Goal: Task Accomplishment & Management: Complete application form

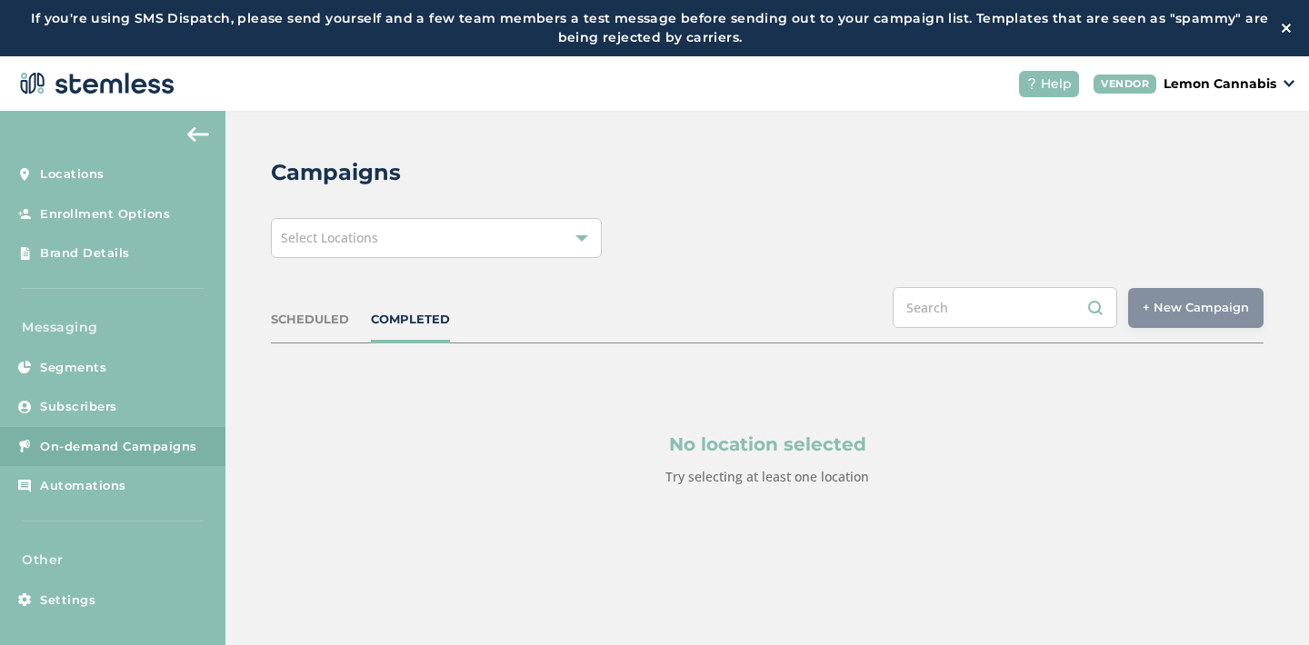
click at [400, 235] on div "Select Locations" at bounding box center [436, 238] width 331 height 40
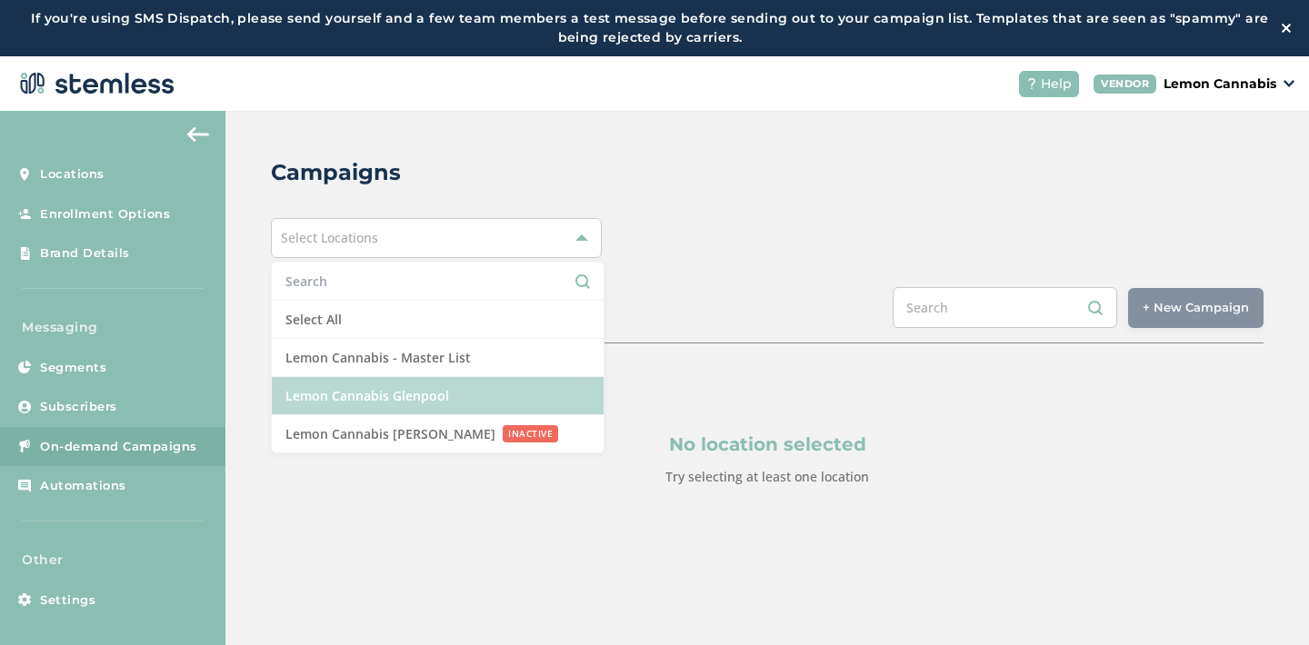
click at [413, 395] on li "Lemon Cannabis Glenpool" at bounding box center [438, 396] width 332 height 38
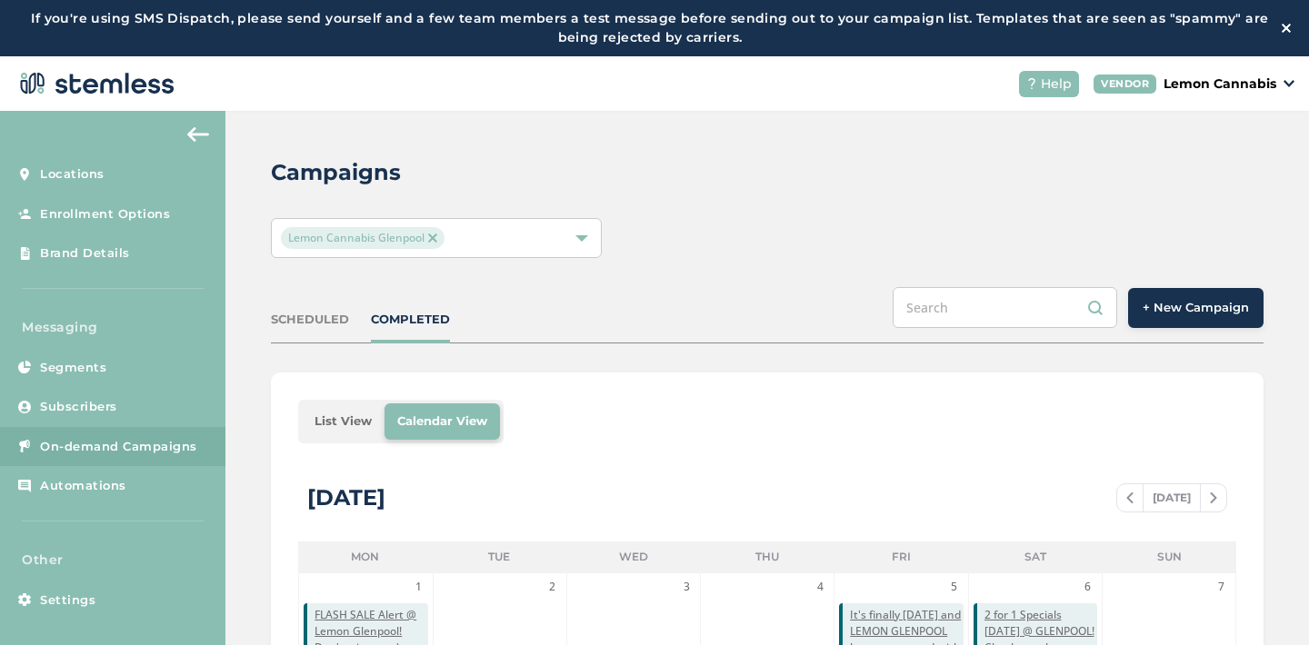
click at [1169, 321] on button "+ New Campaign" at bounding box center [1195, 308] width 135 height 40
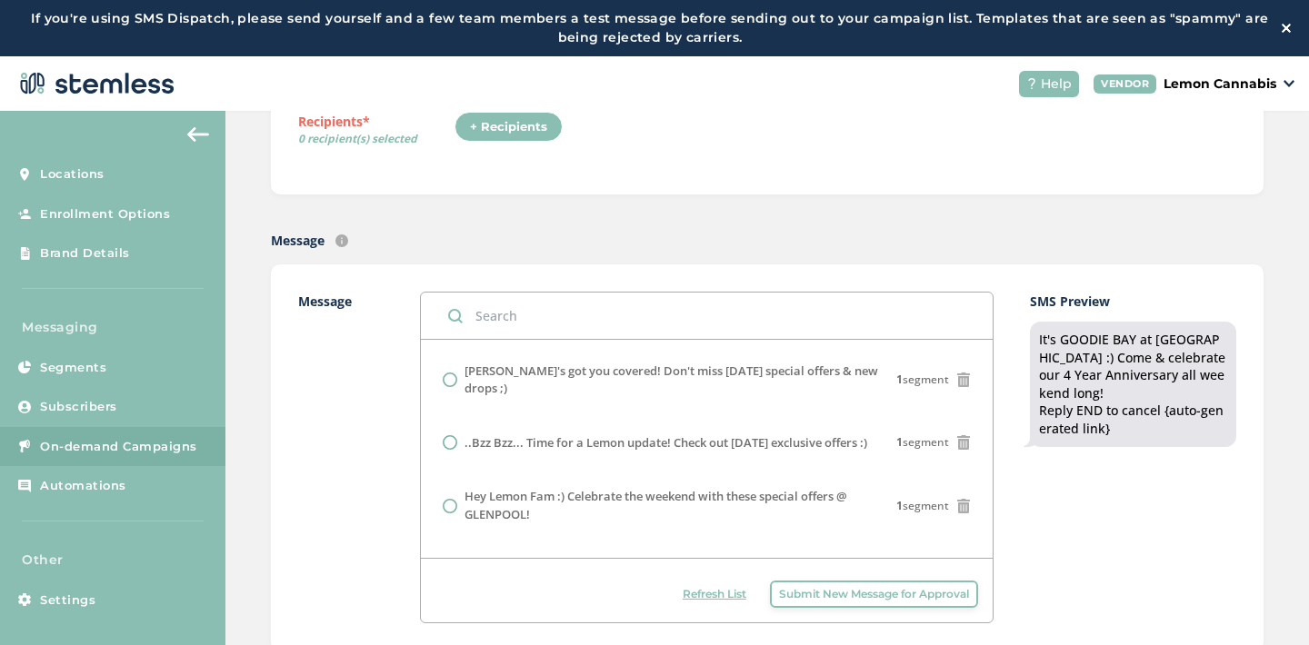
scroll to position [1061, 0]
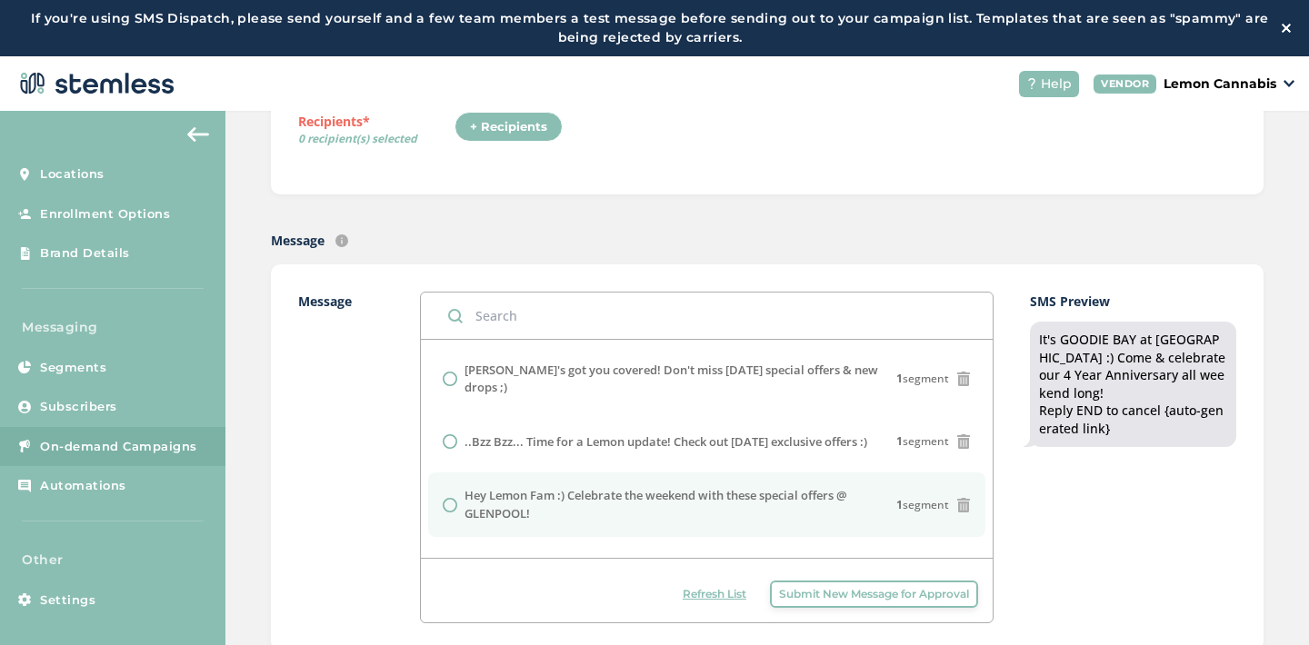
click at [730, 487] on label "Hey Lemon Fam :) Celebrate the weekend with these special offers @ GLENPOOL!" at bounding box center [680, 504] width 431 height 35
radio input "false"
radio input "true"
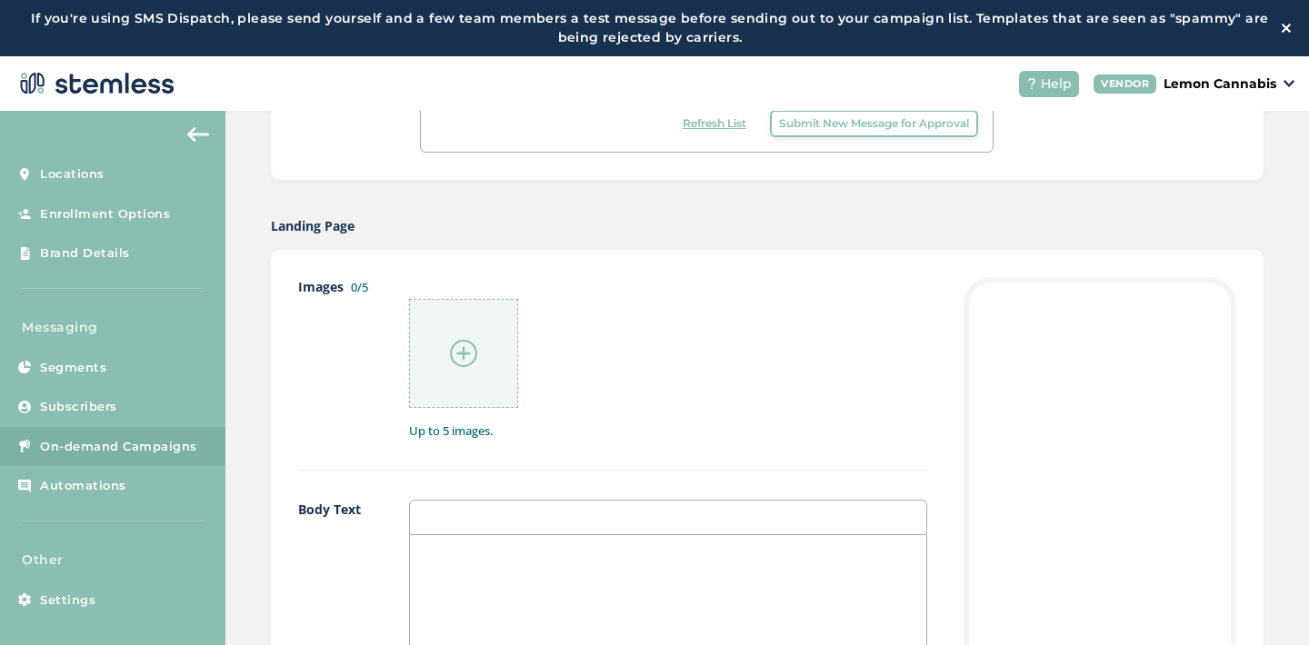
scroll to position [795, 0]
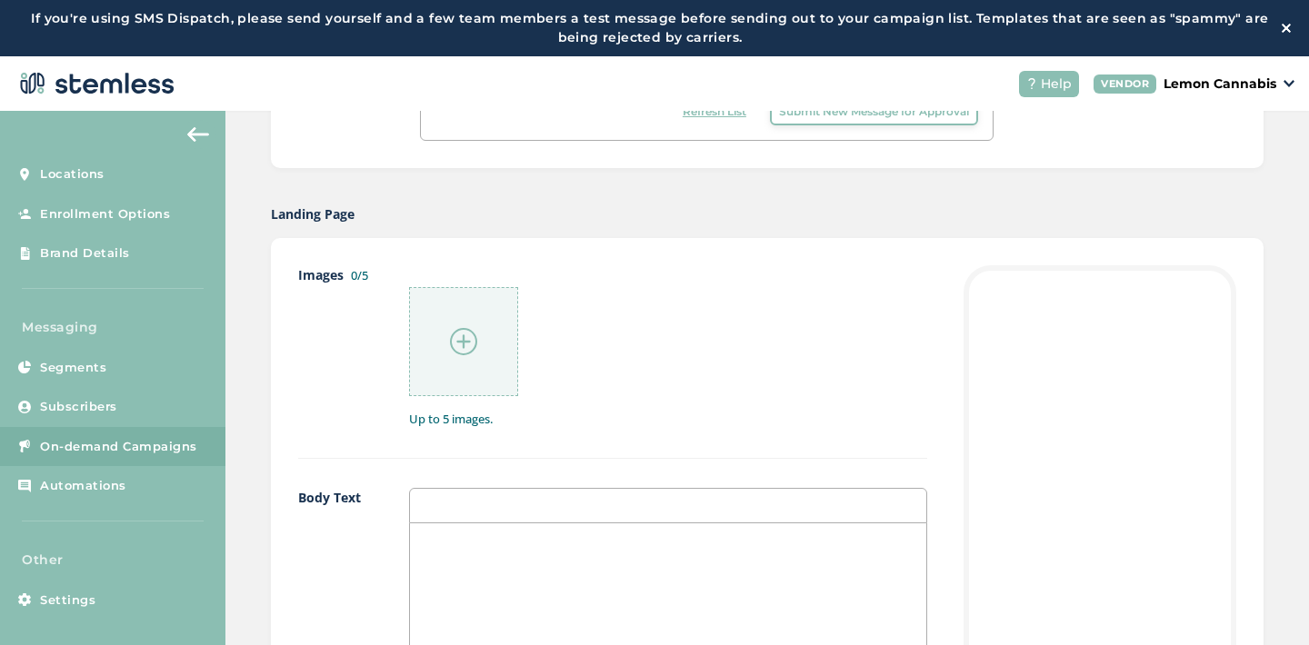
click at [462, 350] on img at bounding box center [463, 341] width 27 height 27
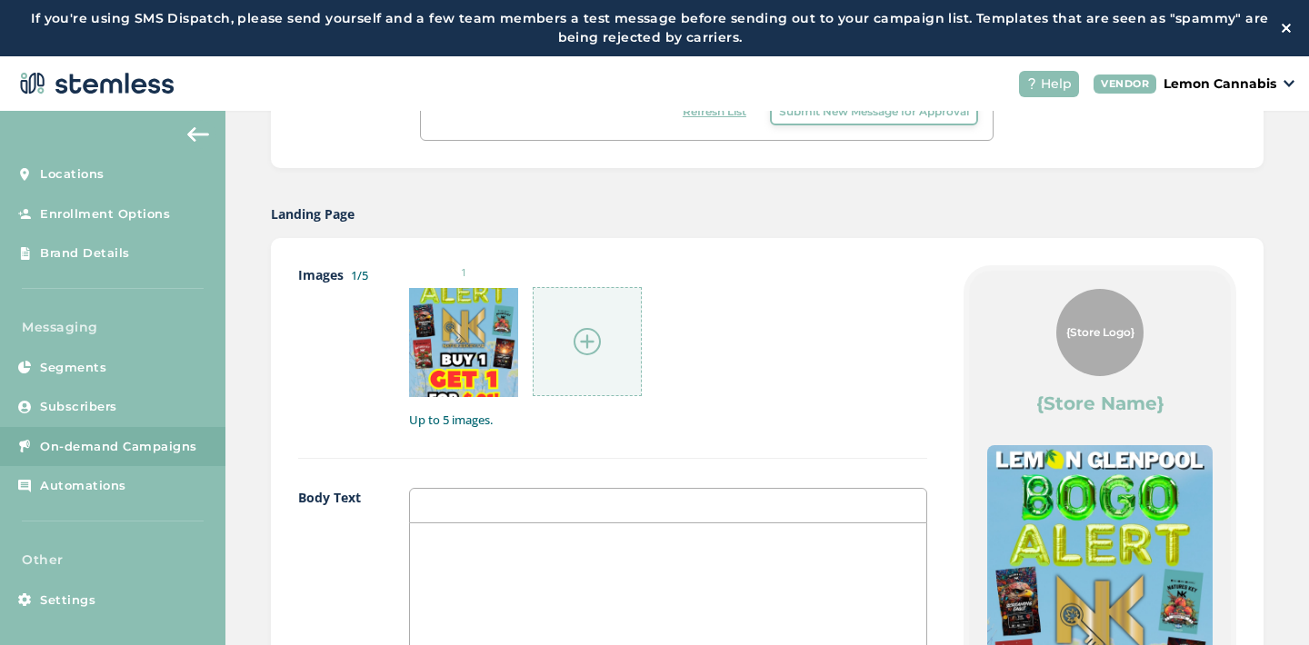
click at [598, 345] on img at bounding box center [587, 341] width 27 height 27
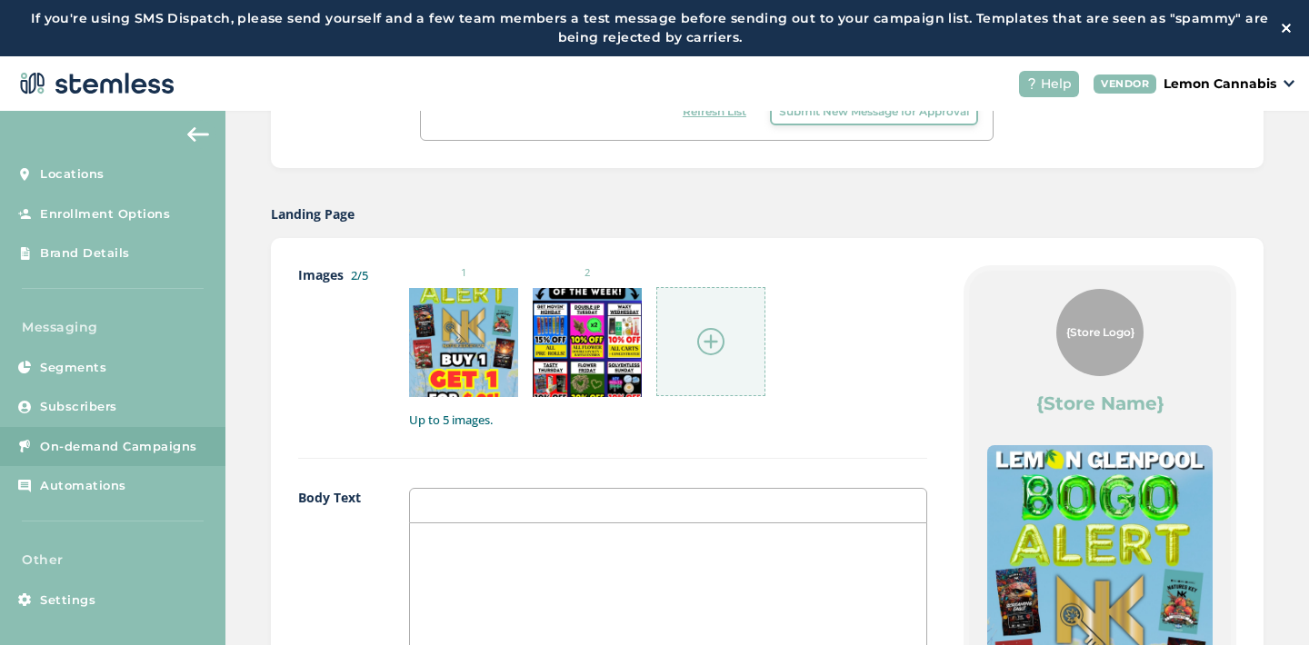
click at [706, 318] on div at bounding box center [710, 341] width 109 height 109
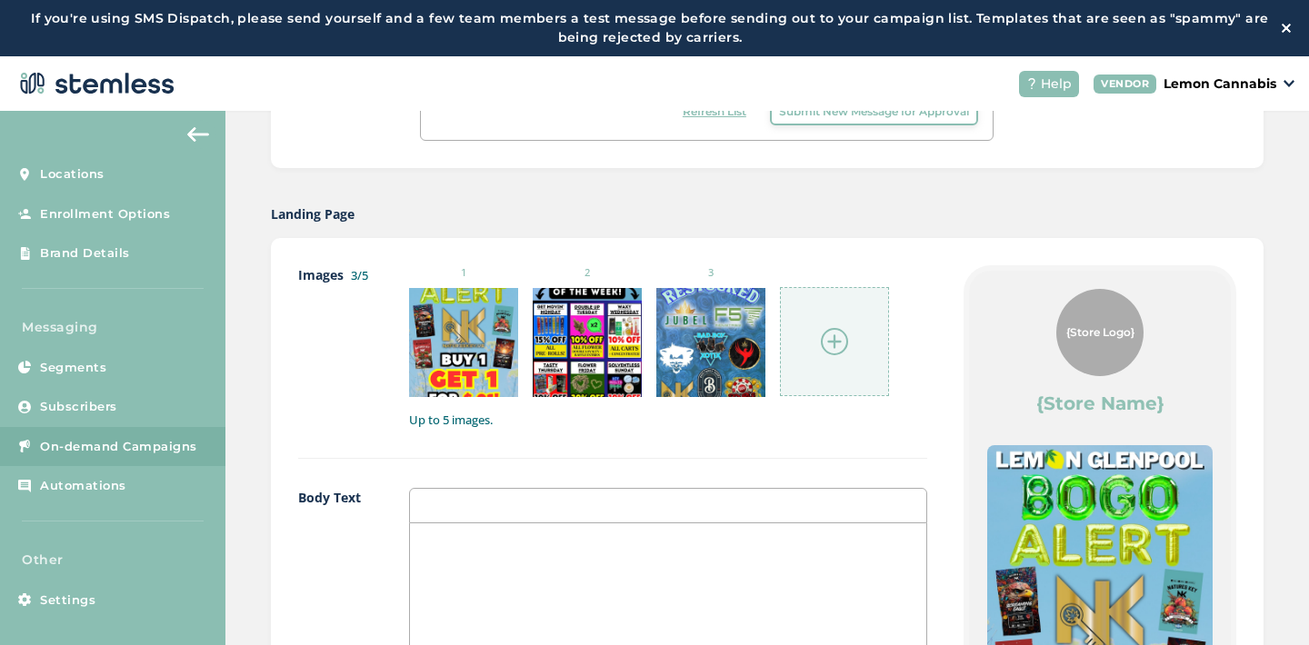
click at [830, 365] on div at bounding box center [834, 341] width 109 height 109
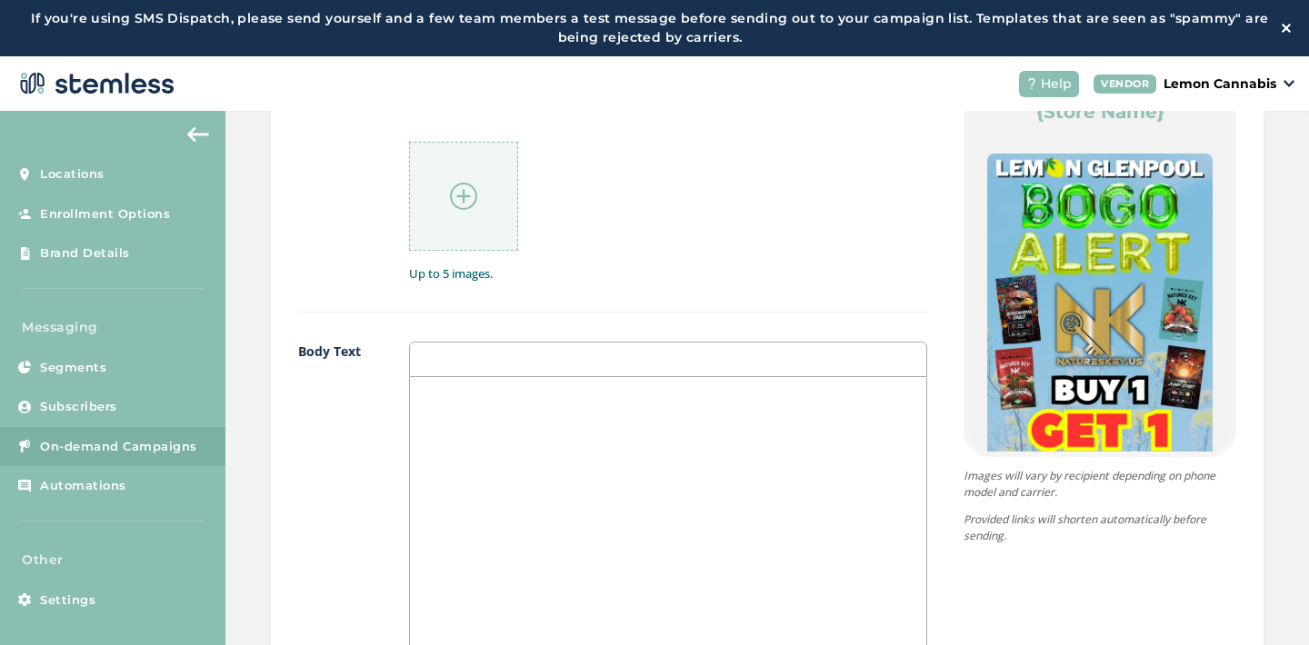
scroll to position [1216, 0]
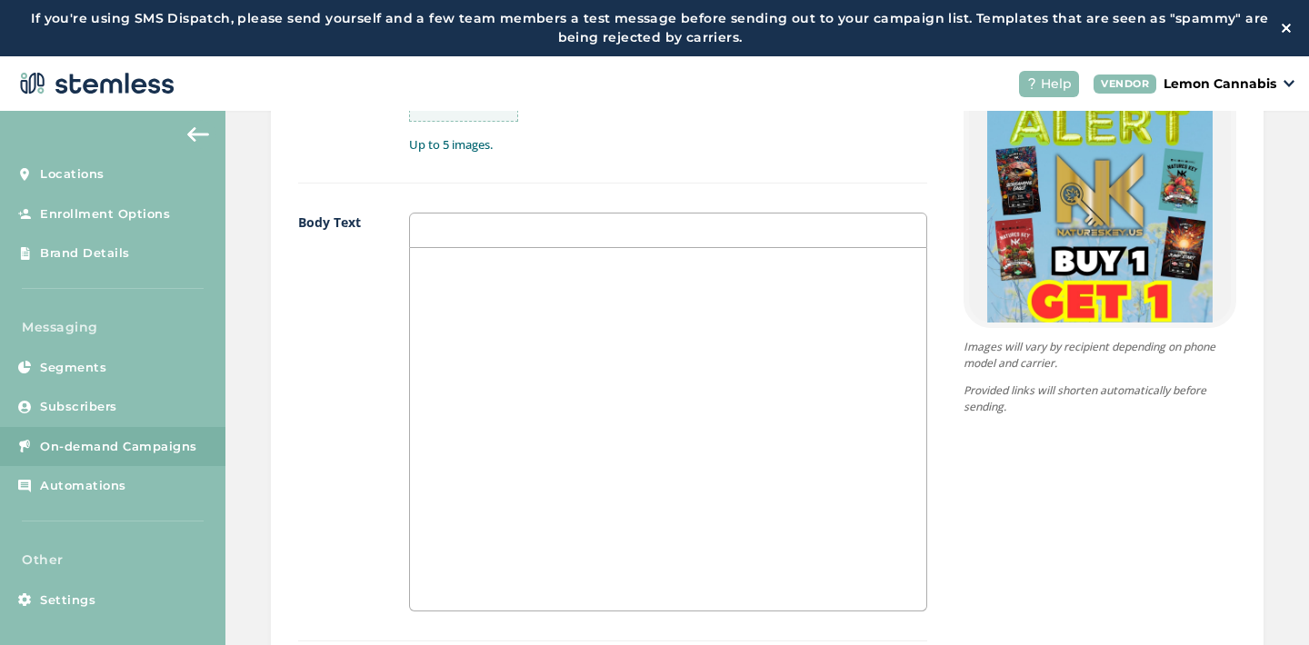
click at [631, 450] on div at bounding box center [668, 429] width 516 height 363
drag, startPoint x: 576, startPoint y: 304, endPoint x: 415, endPoint y: 293, distance: 162.2
click at [415, 293] on div "Let's keep this party going ALL weekend, shall we? ;) {Second Chance [DATE]} +P…" at bounding box center [668, 429] width 516 height 363
click at [474, 319] on p "+Pick ANY deal from the week!" at bounding box center [668, 318] width 489 height 16
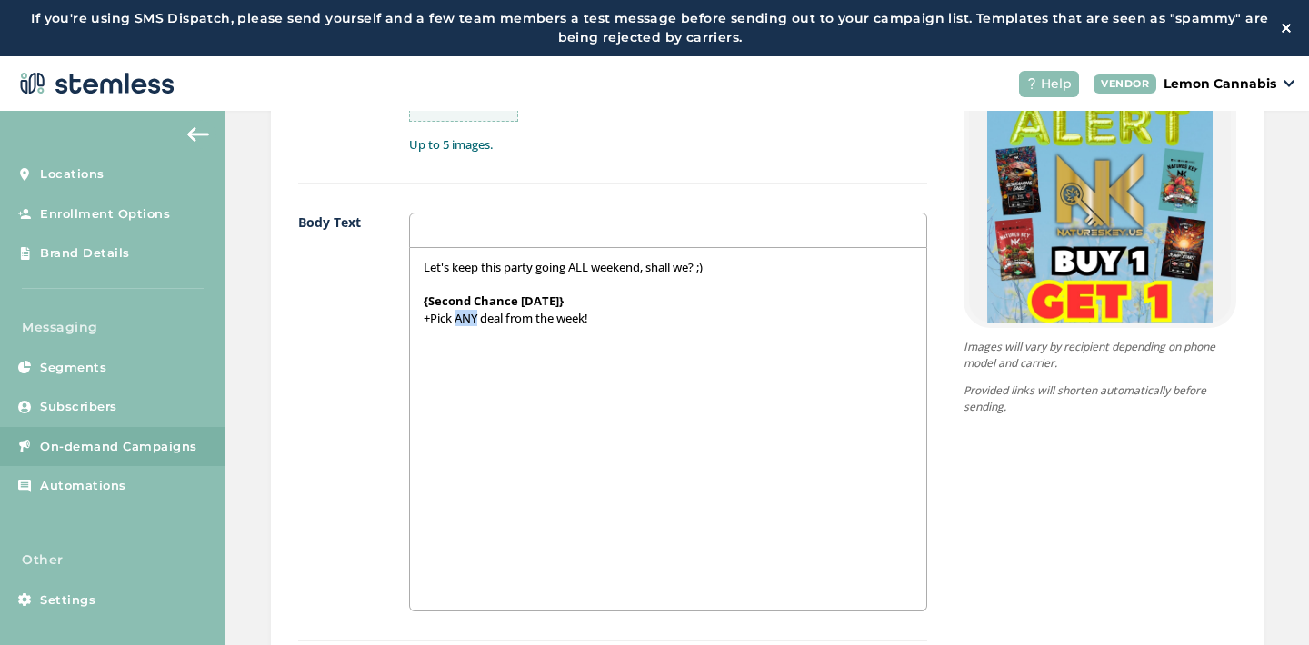
click at [474, 319] on p "+Pick ANY deal from the week!" at bounding box center [668, 318] width 489 height 16
click at [626, 316] on p "+Pick ANY deal from the week!" at bounding box center [668, 318] width 489 height 16
click at [464, 352] on p "POP-UP SPECIAL!" at bounding box center [668, 352] width 489 height 16
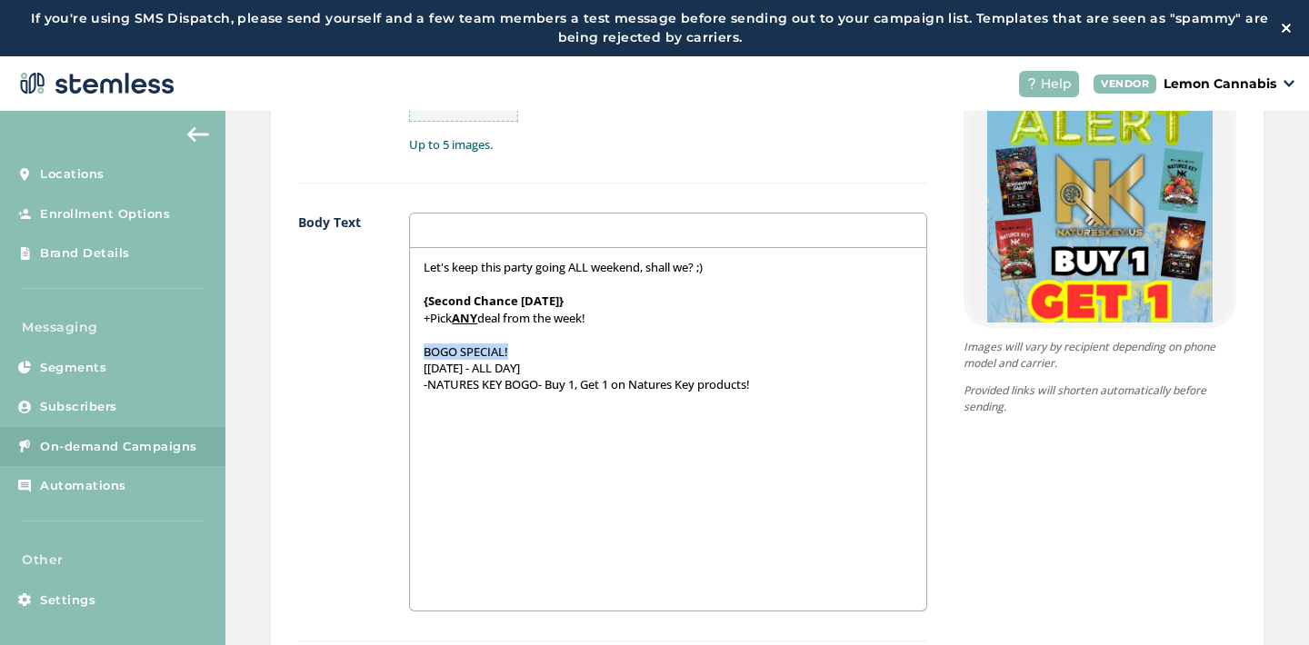
drag, startPoint x: 417, startPoint y: 354, endPoint x: 515, endPoint y: 355, distance: 97.3
click at [515, 355] on div "Let's keep this party going ALL weekend, shall we? ;) {Second Chance [DATE]} +P…" at bounding box center [668, 429] width 516 height 363
drag, startPoint x: 429, startPoint y: 369, endPoint x: 521, endPoint y: 374, distance: 91.9
click at [521, 374] on p "[[DATE] - ALL DAY]" at bounding box center [668, 368] width 489 height 16
drag, startPoint x: 429, startPoint y: 385, endPoint x: 505, endPoint y: 391, distance: 75.7
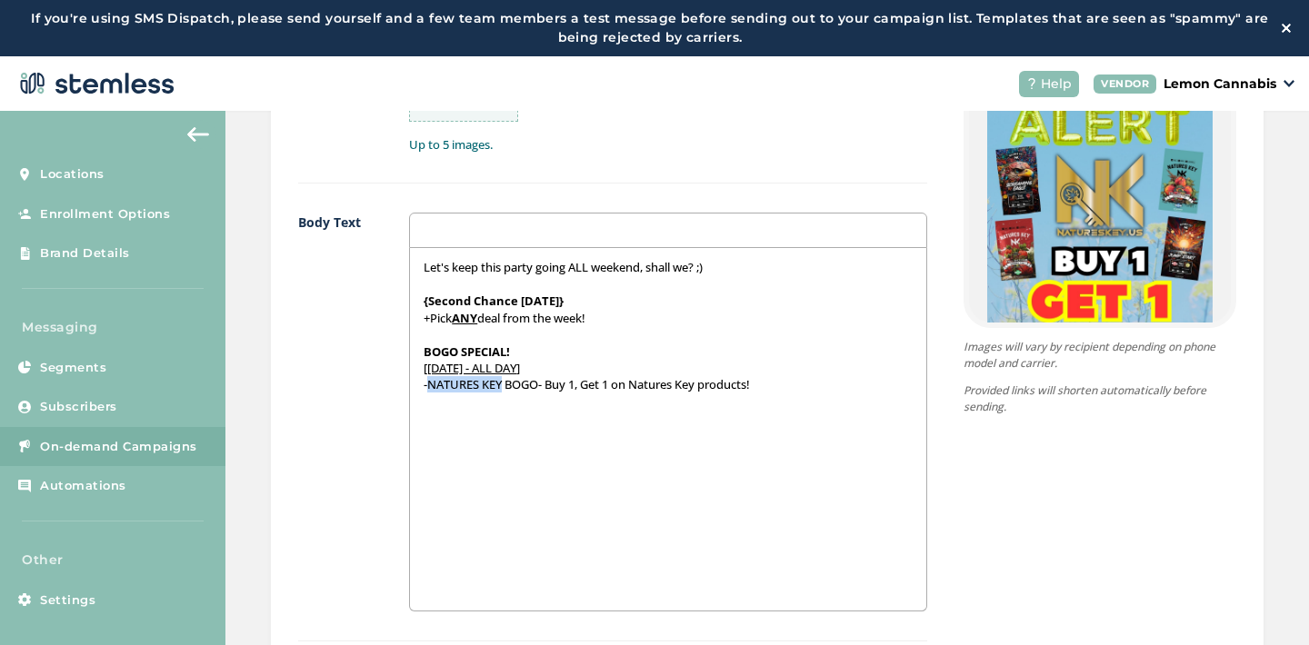
click at [505, 391] on p "-NATURES KEY BOGO- Buy 1, Get 1 on Natures Key products!" at bounding box center [668, 384] width 489 height 16
drag, startPoint x: 590, startPoint y: 385, endPoint x: 617, endPoint y: 388, distance: 27.4
click at [617, 388] on p "- NATURES KEY BOGO- Buy 1, Get 1 on Natures Key products!" at bounding box center [668, 384] width 489 height 16
click at [654, 434] on div "Let's keep this party going ALL weekend, shall we? ;) {Second Chance [DATE]} +P…" at bounding box center [668, 429] width 516 height 363
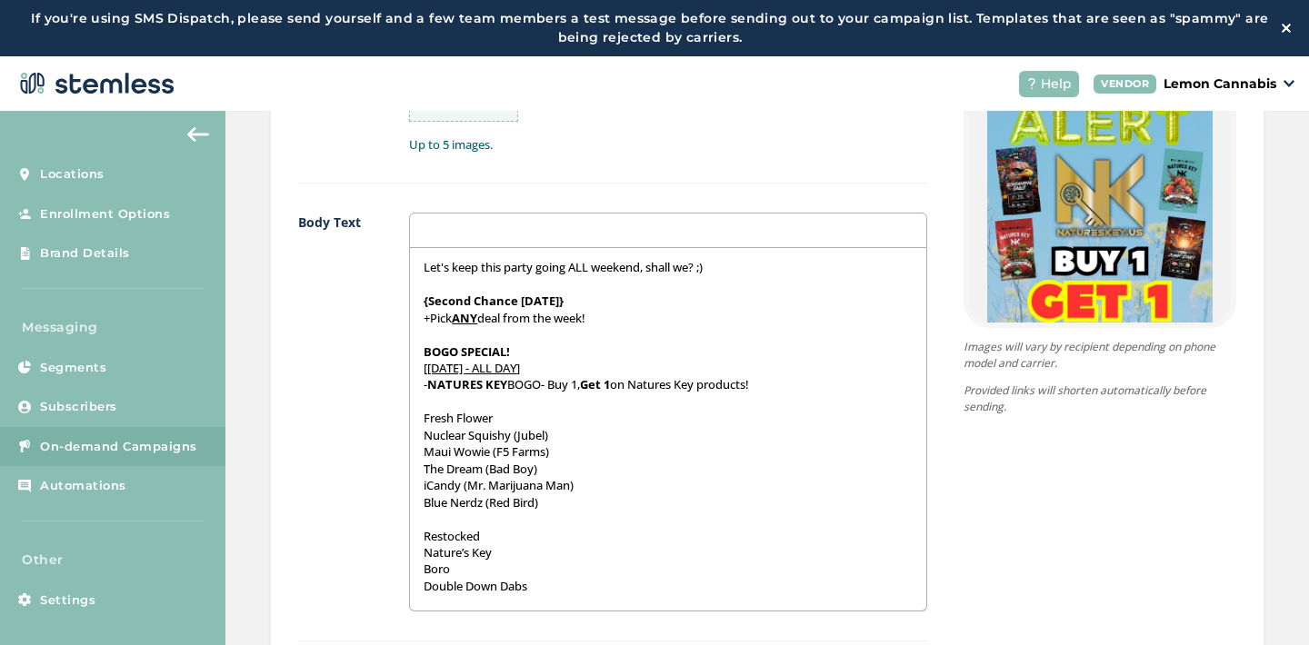
click at [422, 417] on div "Let's keep this party going ALL weekend, shall we? ;) {Second Chance [DATE]} +P…" at bounding box center [668, 429] width 516 height 363
click at [508, 420] on p "{Fresh Flower" at bounding box center [668, 418] width 489 height 16
click at [422, 540] on div "Let's keep this party going ALL weekend, shall we? ;) {Second Chance [DATE]} +P…" at bounding box center [668, 429] width 516 height 363
click at [490, 537] on p "{Restocked" at bounding box center [668, 536] width 489 height 16
click at [418, 436] on div "Let's keep this party going ALL weekend, shall we? ;) {Second Chance [DATE]} +P…" at bounding box center [668, 429] width 516 height 363
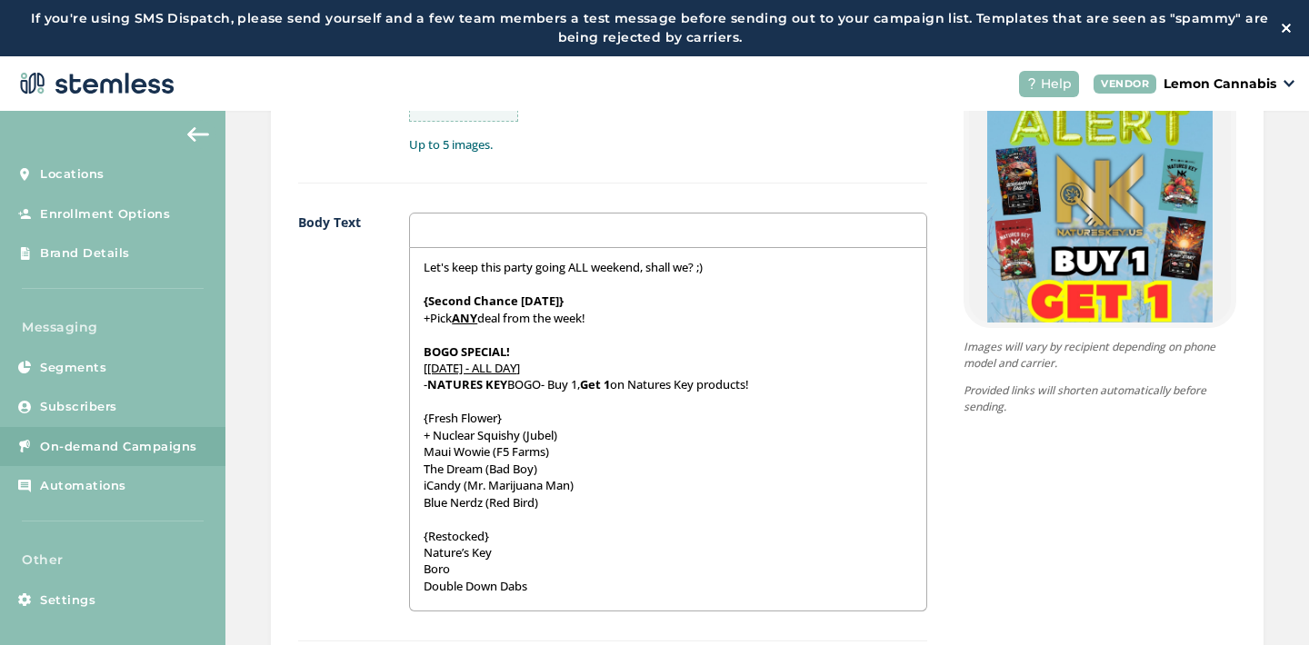
click at [421, 455] on div "Let's keep this party going ALL weekend, shall we? ;) {Second Chance [DATE]} +P…" at bounding box center [668, 429] width 516 height 363
click at [424, 467] on p "The Dream (Bad Boy)" at bounding box center [668, 469] width 489 height 16
click at [422, 485] on div "Let's keep this party going ALL weekend, shall we? ;) {Second Chance [DATE]} +P…" at bounding box center [668, 429] width 516 height 363
click at [423, 510] on div "Let's keep this party going ALL weekend, shall we? ;) {Second Chance [DATE]} +P…" at bounding box center [668, 429] width 516 height 363
click at [417, 556] on div "Let's keep this party going ALL weekend, shall we? ;) {Second Chance [DATE]} +P…" at bounding box center [668, 429] width 516 height 363
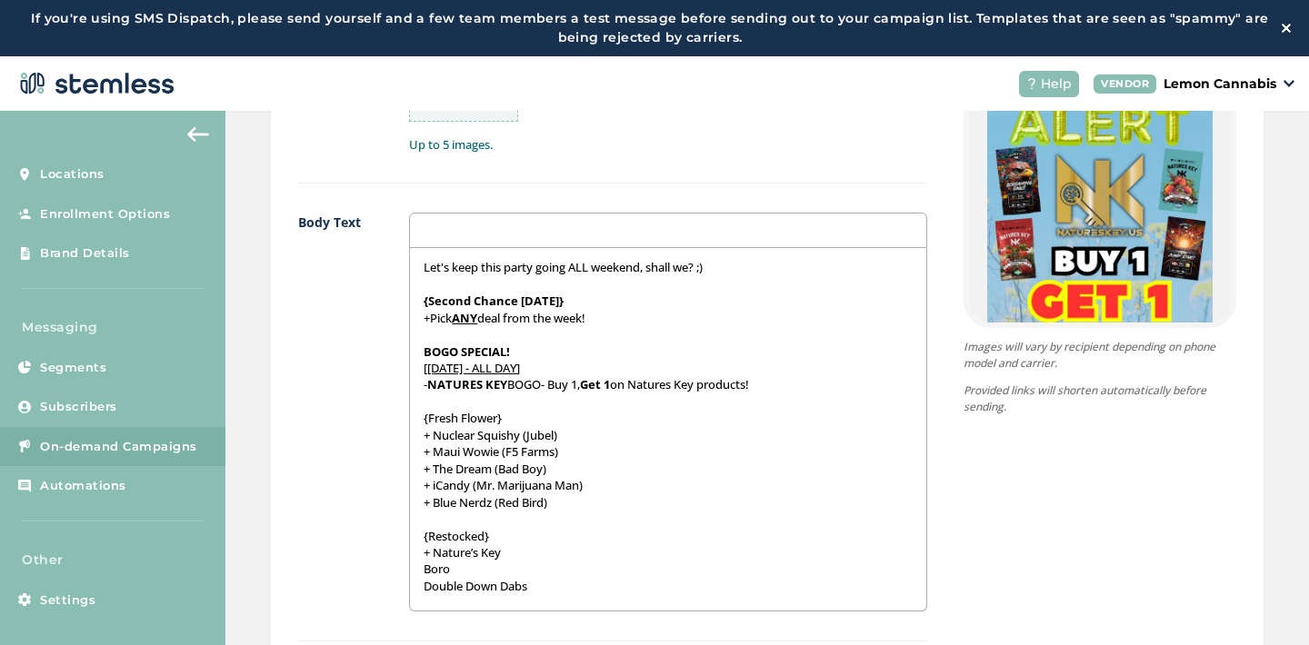
click at [417, 564] on div "Let's keep this party going ALL weekend, shall we? ;) {Second Chance [DATE]} +P…" at bounding box center [668, 429] width 516 height 363
click at [420, 587] on div "Let's keep this party going ALL weekend, shall we? ;) {Second Chance [DATE]} +P…" at bounding box center [668, 429] width 516 height 363
drag, startPoint x: 495, startPoint y: 535, endPoint x: 416, endPoint y: 535, distance: 78.2
click at [416, 535] on div "Let's keep this party going ALL weekend, shall we? ;) {Second Chance [DATE]} +P…" at bounding box center [668, 429] width 516 height 363
drag, startPoint x: 512, startPoint y: 415, endPoint x: 419, endPoint y: 416, distance: 92.7
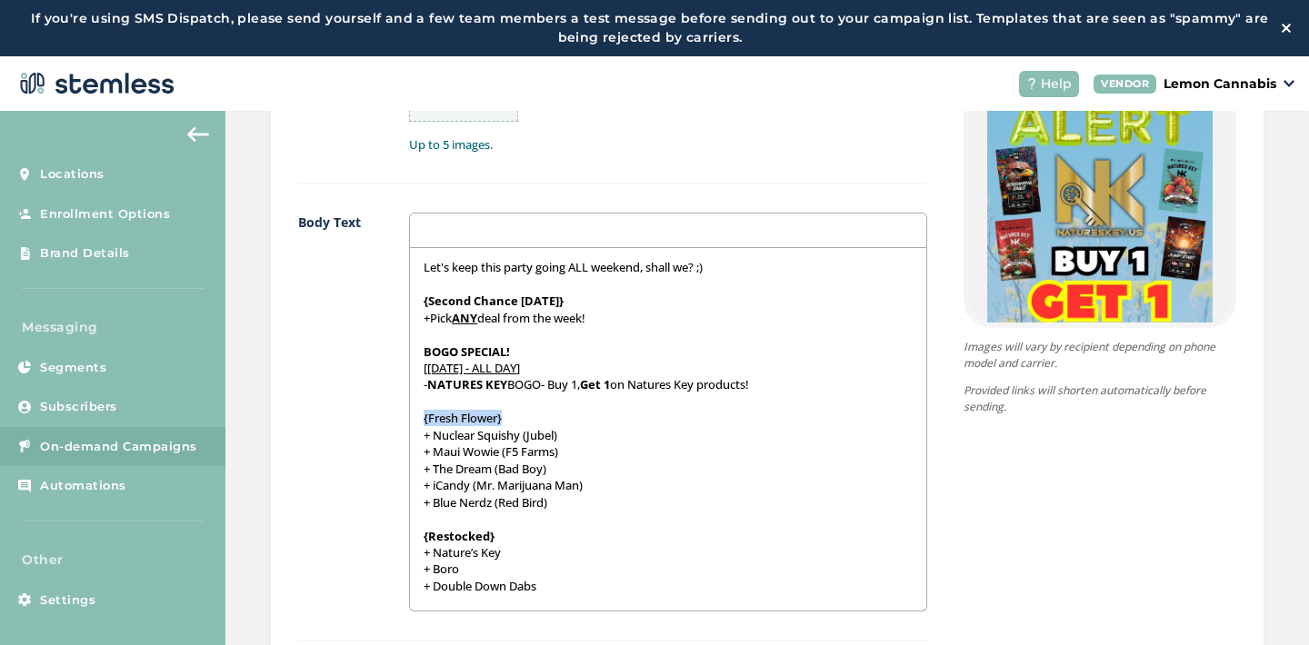
click at [419, 416] on div "Let's keep this party going ALL weekend, shall we? ;) {Second Chance [DATE]} +P…" at bounding box center [668, 429] width 516 height 363
click at [559, 592] on p "+ Double Down Dabs" at bounding box center [668, 586] width 489 height 16
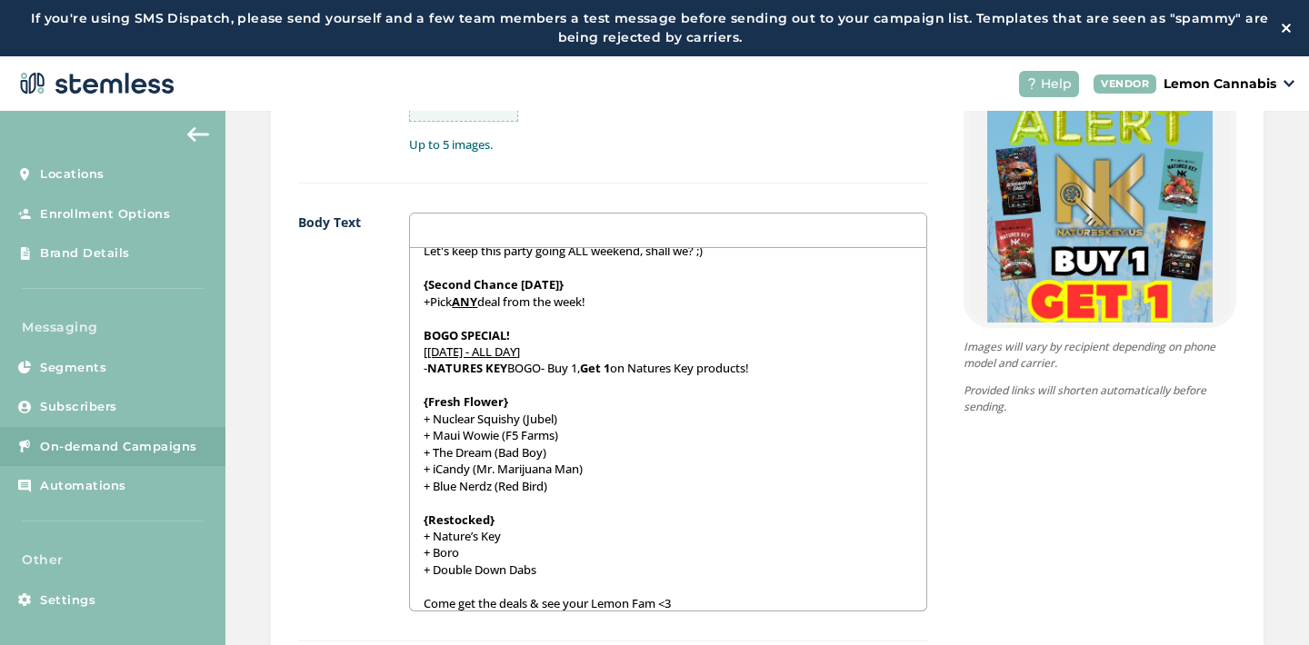
click at [567, 582] on p at bounding box center [668, 586] width 489 height 16
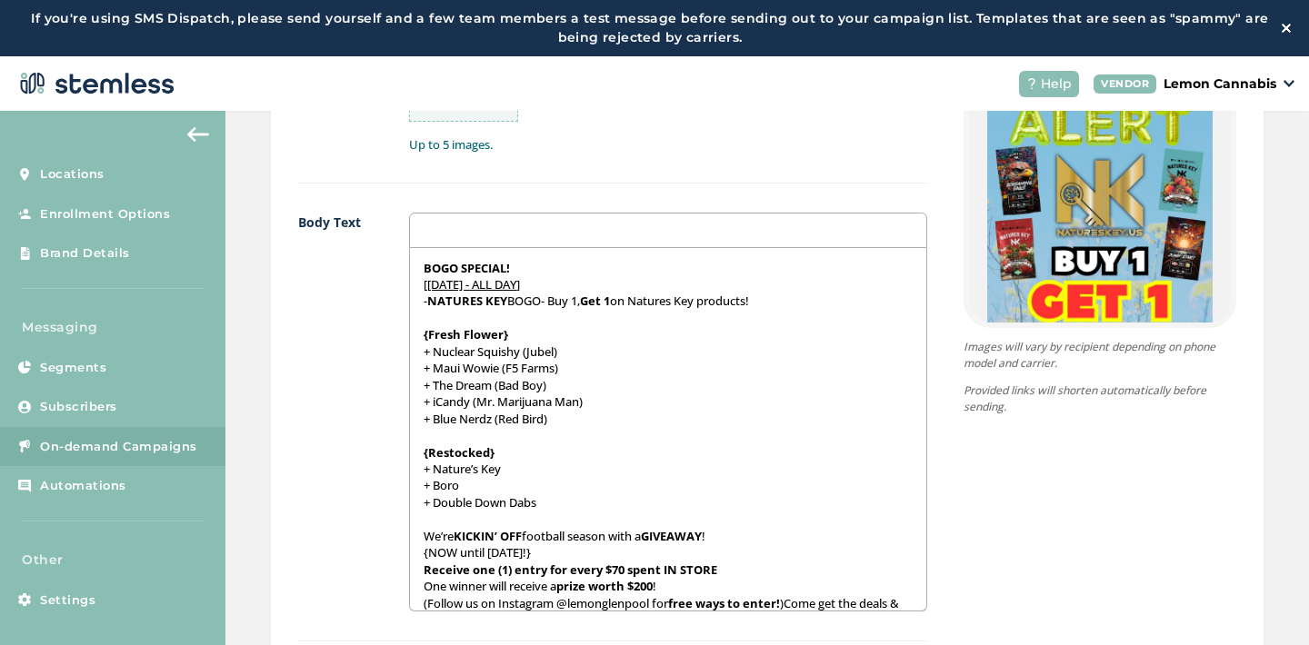
scroll to position [112, 0]
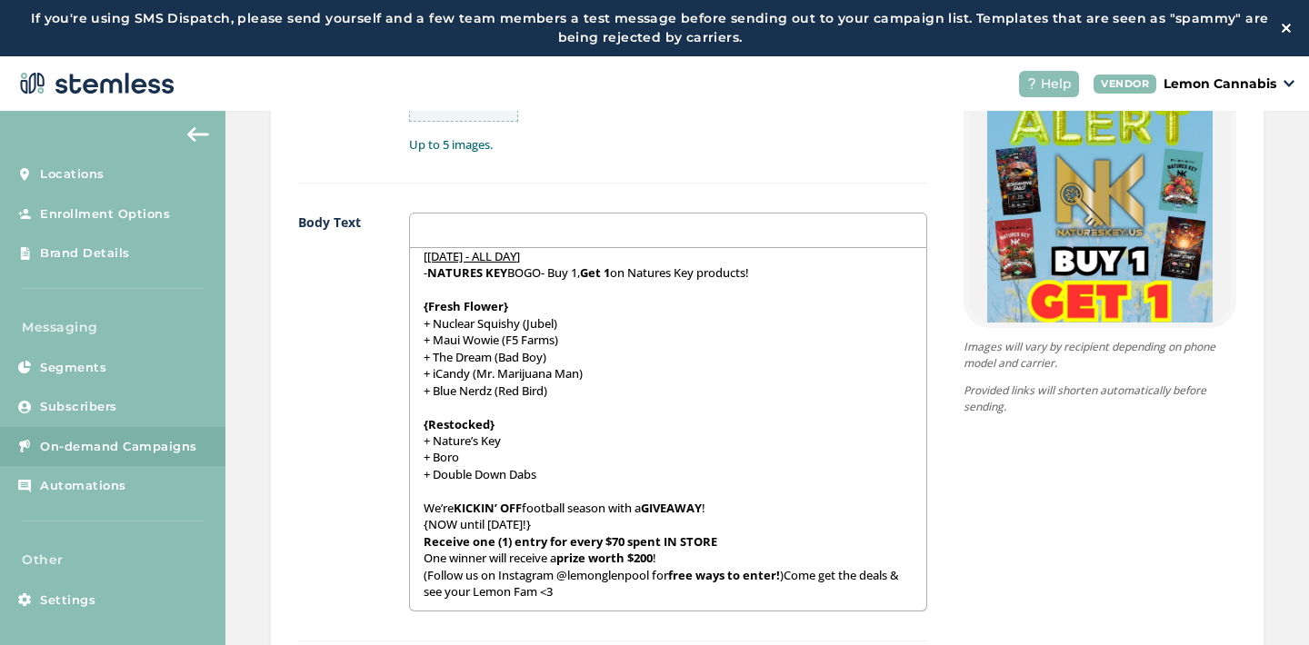
drag, startPoint x: 587, startPoint y: 525, endPoint x: 423, endPoint y: 525, distance: 164.5
click at [423, 525] on div "Let's keep this party going ALL weekend, shall we? ;) {Second Chance [DATE]} +P…" at bounding box center [668, 429] width 516 height 363
drag, startPoint x: 425, startPoint y: 560, endPoint x: 488, endPoint y: 564, distance: 63.7
click at [488, 564] on p "One winner will receive a prize worth $200 !" at bounding box center [668, 558] width 489 height 16
drag, startPoint x: 655, startPoint y: 576, endPoint x: 574, endPoint y: 575, distance: 80.9
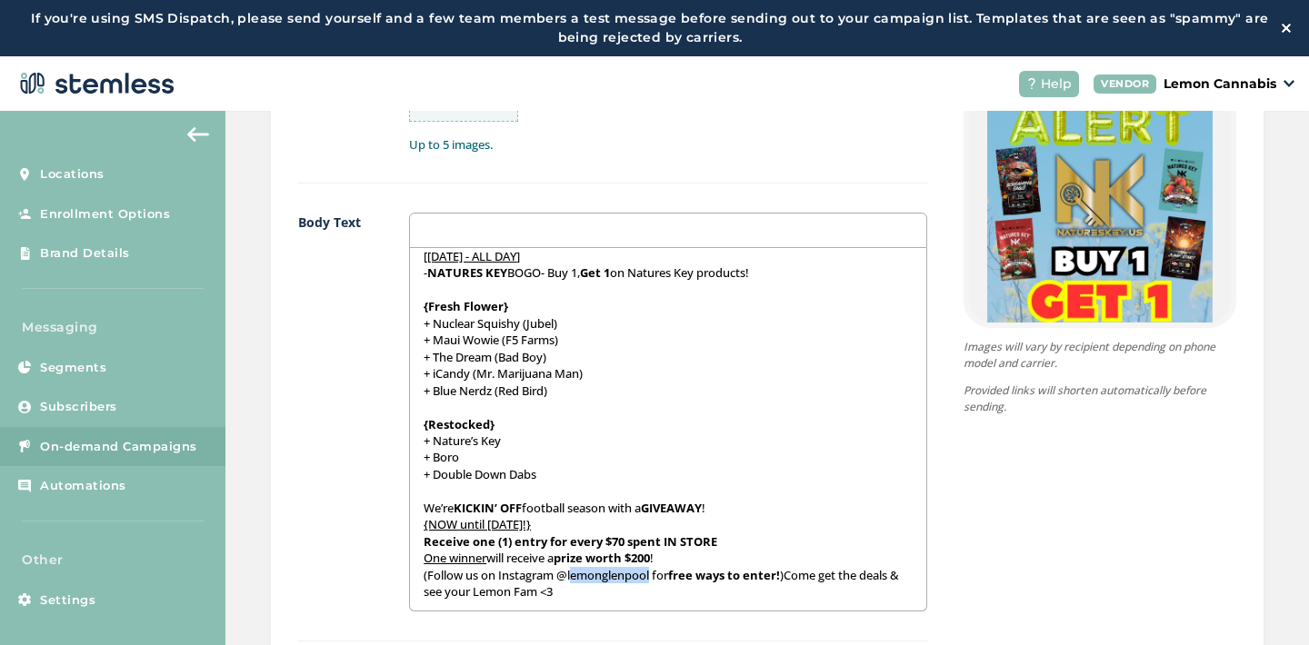
click at [574, 575] on p "(Follow us on Instagram @lemonglenpool for free ways to enter! )Come get the de…" at bounding box center [668, 584] width 489 height 34
drag, startPoint x: 563, startPoint y: 574, endPoint x: 675, endPoint y: 582, distance: 112.1
click at [675, 582] on p "(Follow us on Instagram @thelemoncannabis for free ways to enter! )Come get the…" at bounding box center [668, 584] width 489 height 34
click at [641, 605] on div "Let's keep this party going ALL weekend, shall we? ;) {Second Chance [DATE]} +P…" at bounding box center [668, 429] width 516 height 363
click at [813, 575] on p "(Follow us on Instagram @thelemoncannabis for free ways to enter! )Come get the…" at bounding box center [668, 584] width 489 height 34
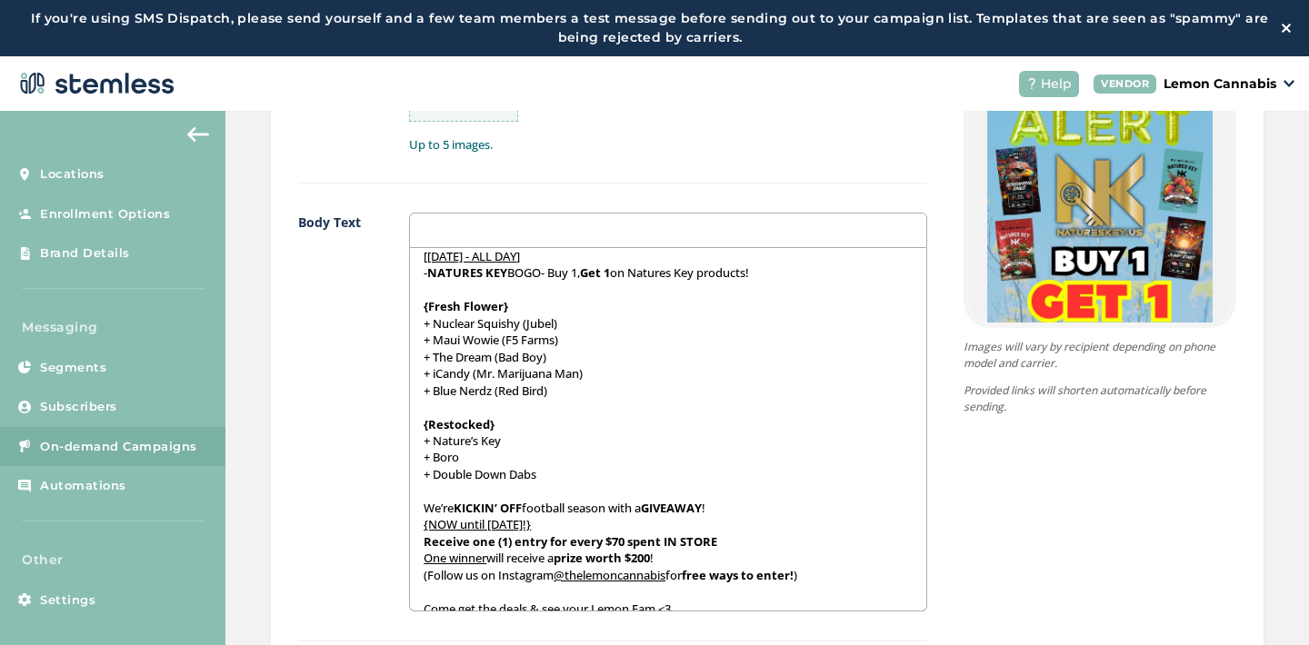
scroll to position [117, 0]
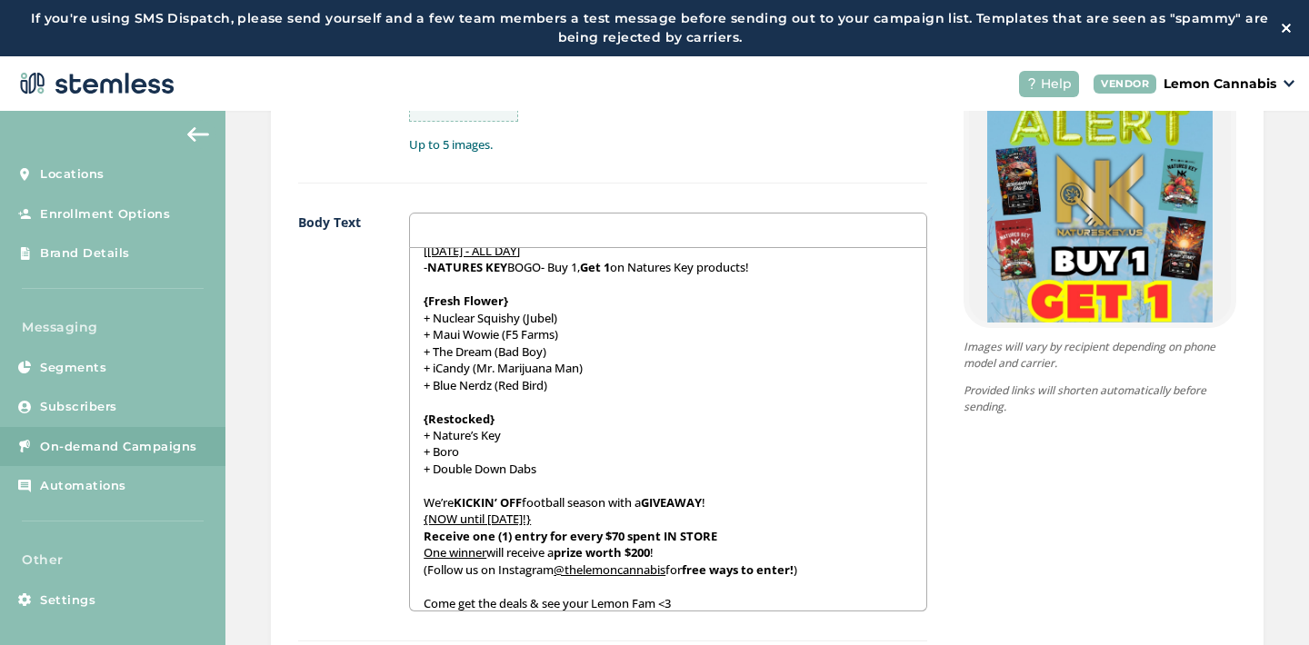
click at [782, 586] on p at bounding box center [668, 586] width 489 height 16
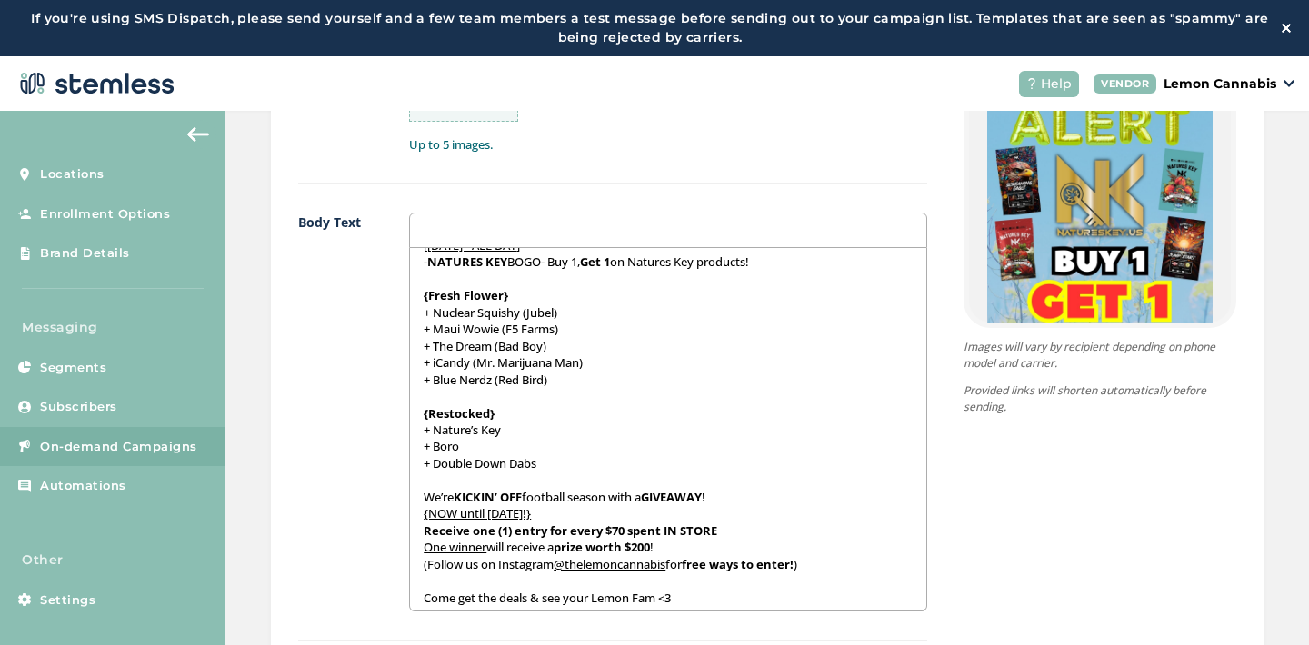
scroll to position [128, 0]
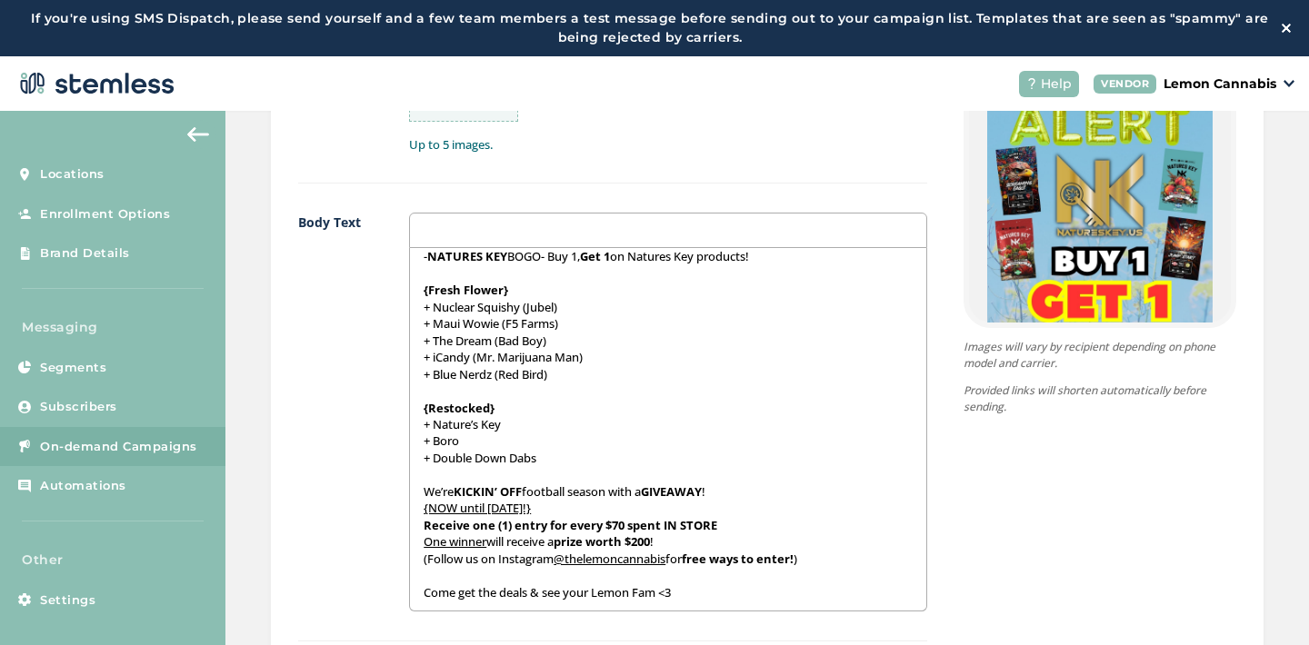
click at [975, 540] on div "{Store Logo} {Store Name} Let's keep this party going ALL weekend, shall we? ;)…" at bounding box center [1081, 362] width 309 height 1034
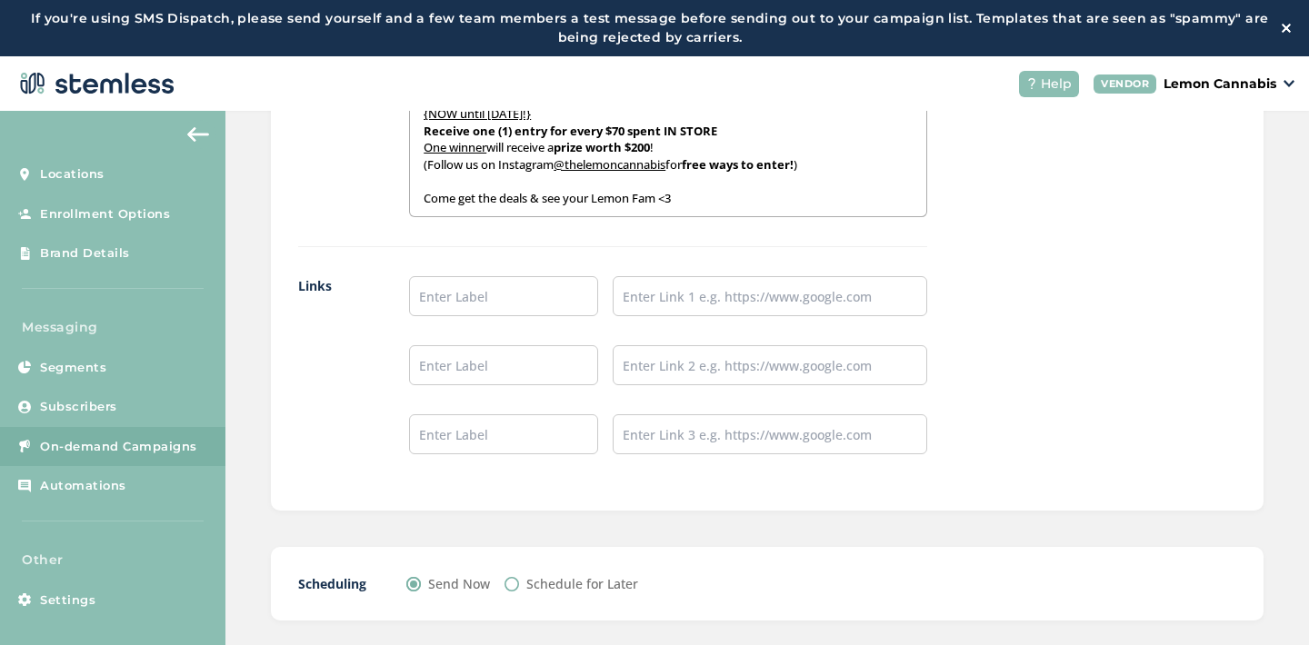
scroll to position [1635, 0]
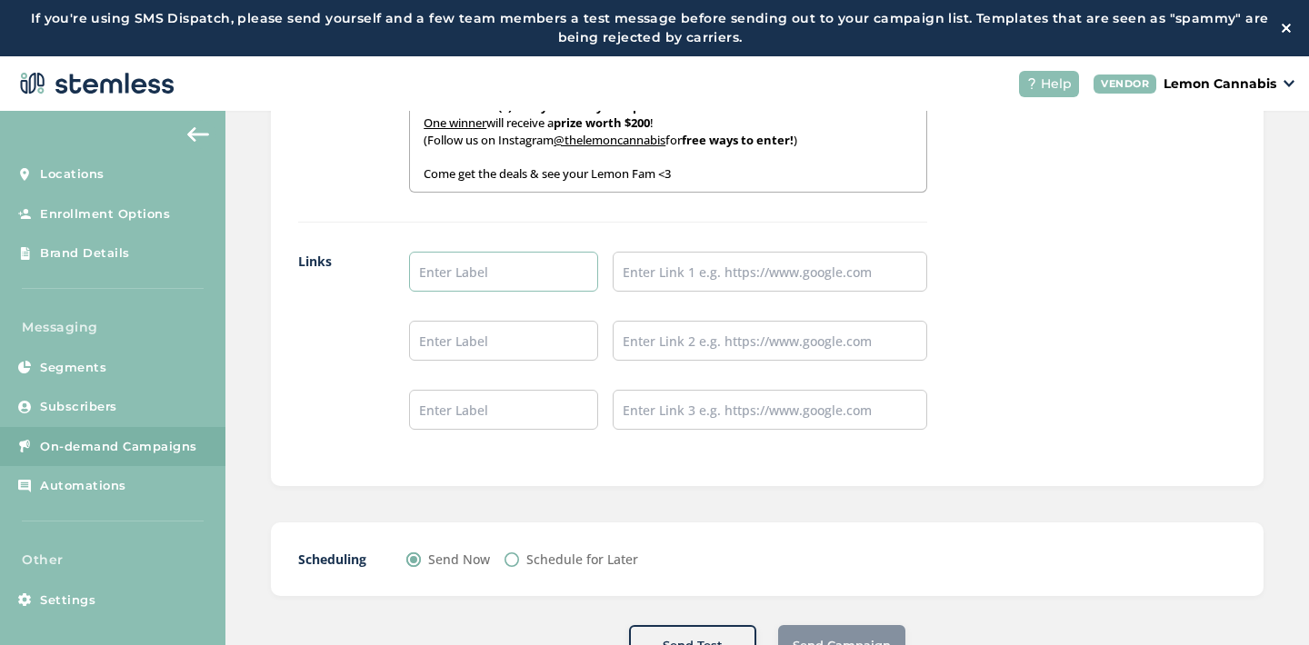
click at [533, 264] on input "text" at bounding box center [503, 272] width 189 height 40
type input "Place an Order!"
click at [515, 359] on input "text" at bounding box center [503, 341] width 189 height 40
type input "Leave a Review!"
click at [518, 409] on input "text" at bounding box center [503, 410] width 189 height 40
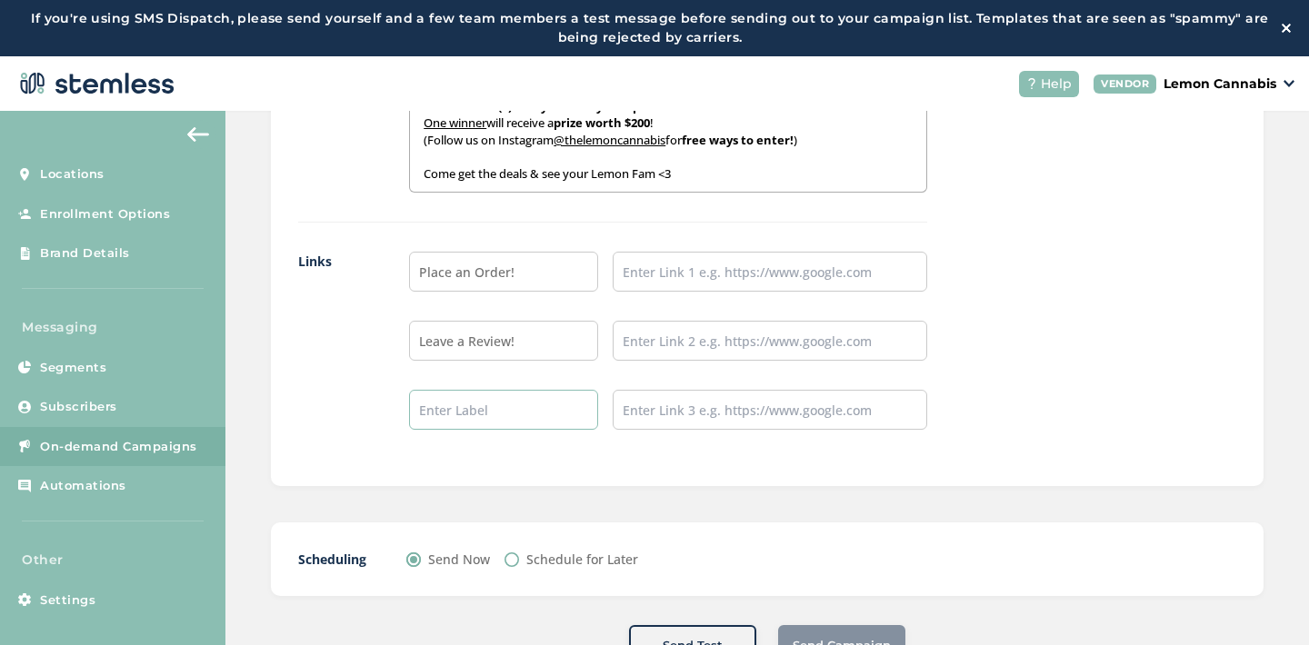
type input "Follow our IG!"
click at [739, 268] on input "text" at bounding box center [770, 272] width 315 height 40
type input "[URL][DOMAIN_NAME]"
click at [752, 327] on input "text" at bounding box center [770, 341] width 315 height 40
type input "[URL][DOMAIN_NAME]"
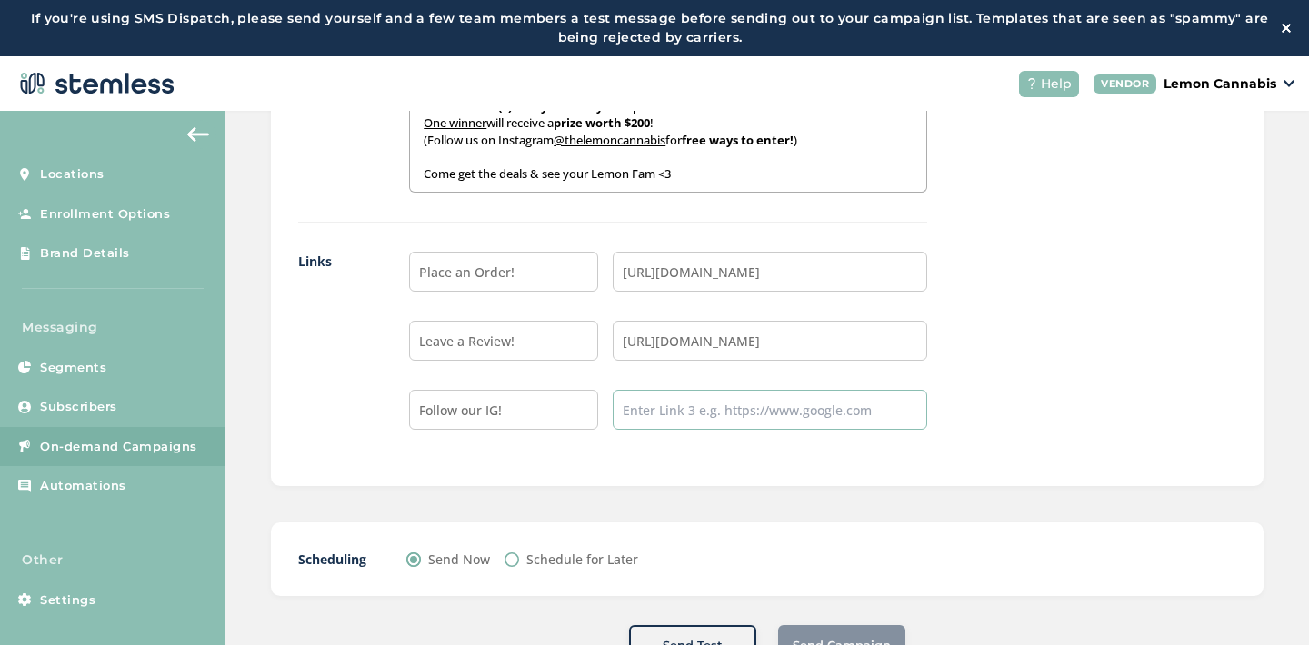
click at [747, 411] on input "text" at bounding box center [770, 410] width 315 height 40
type input "[URL][DOMAIN_NAME]"
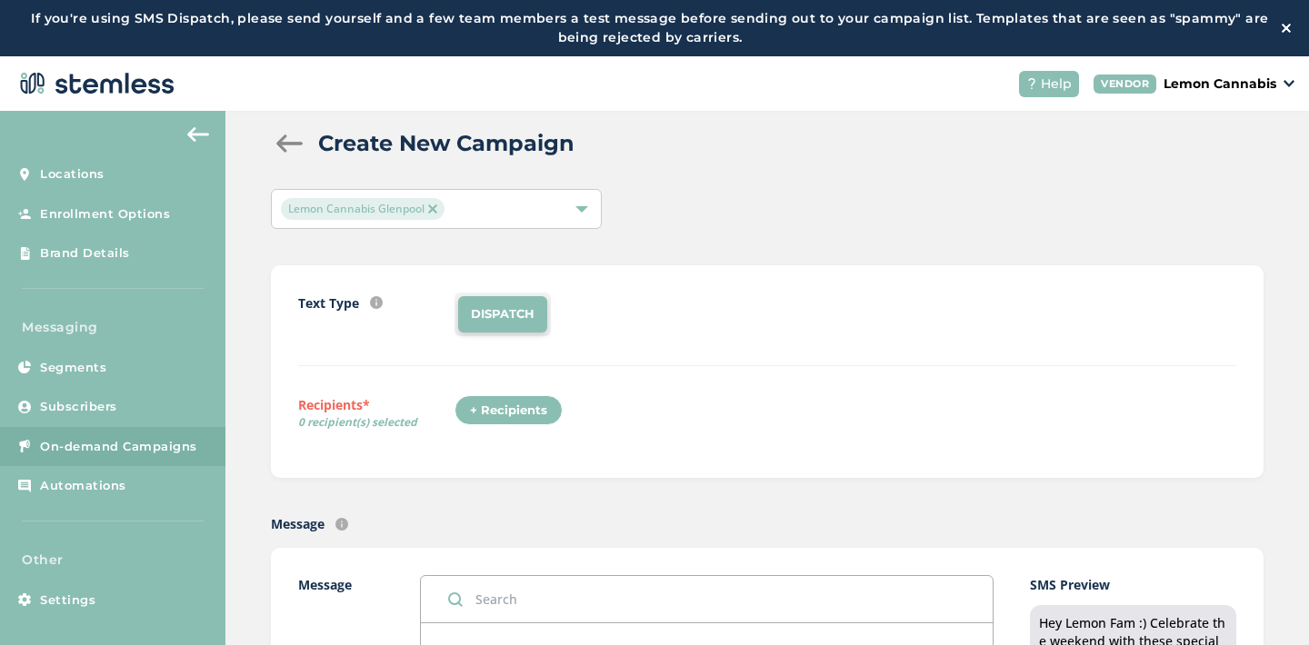
scroll to position [0, 0]
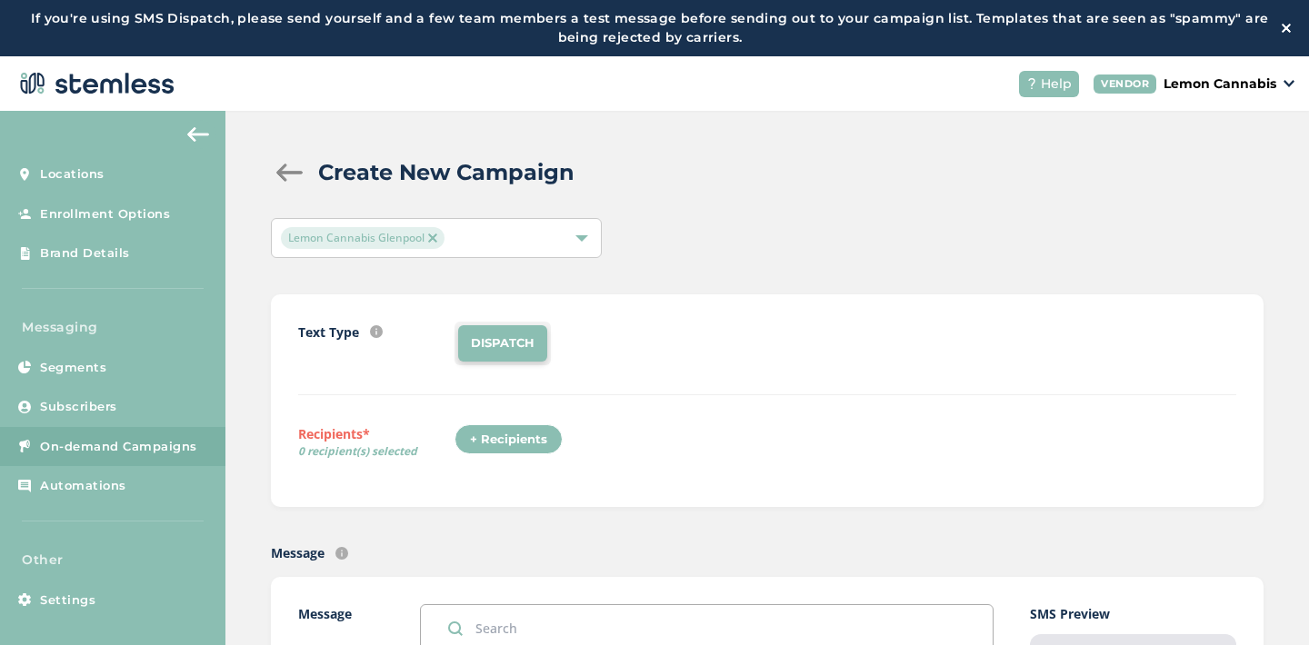
click at [520, 432] on div "+ Recipients" at bounding box center [509, 440] width 108 height 31
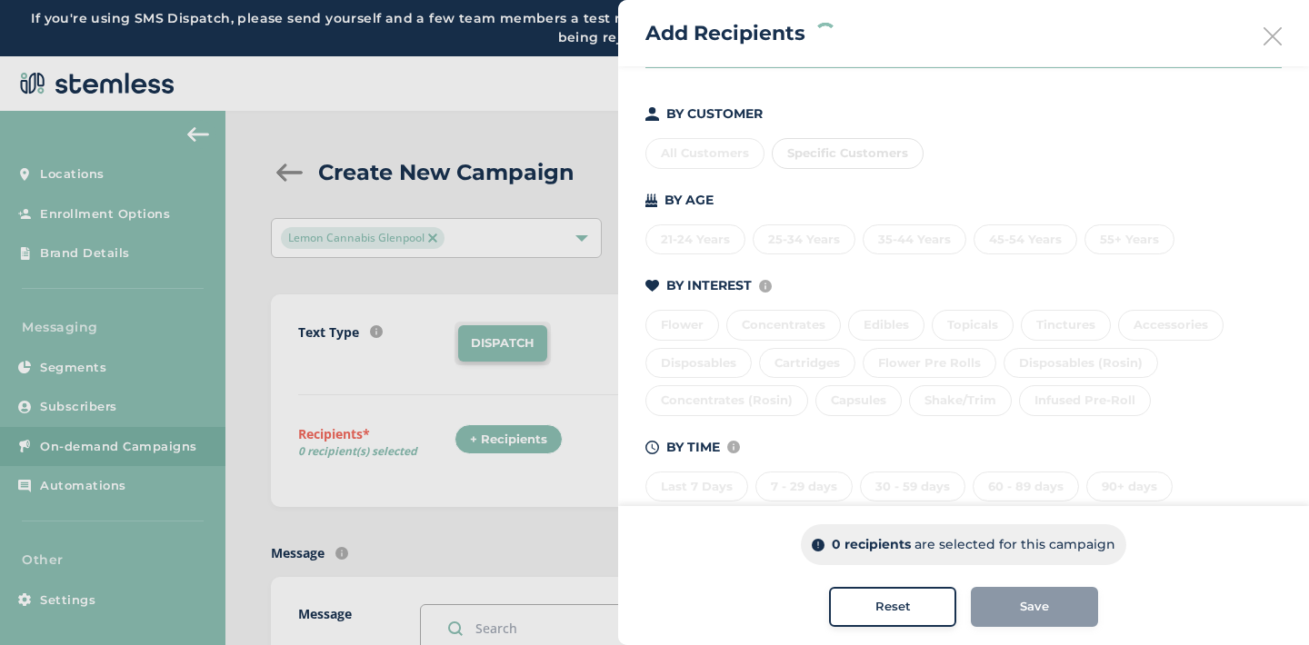
scroll to position [204, 0]
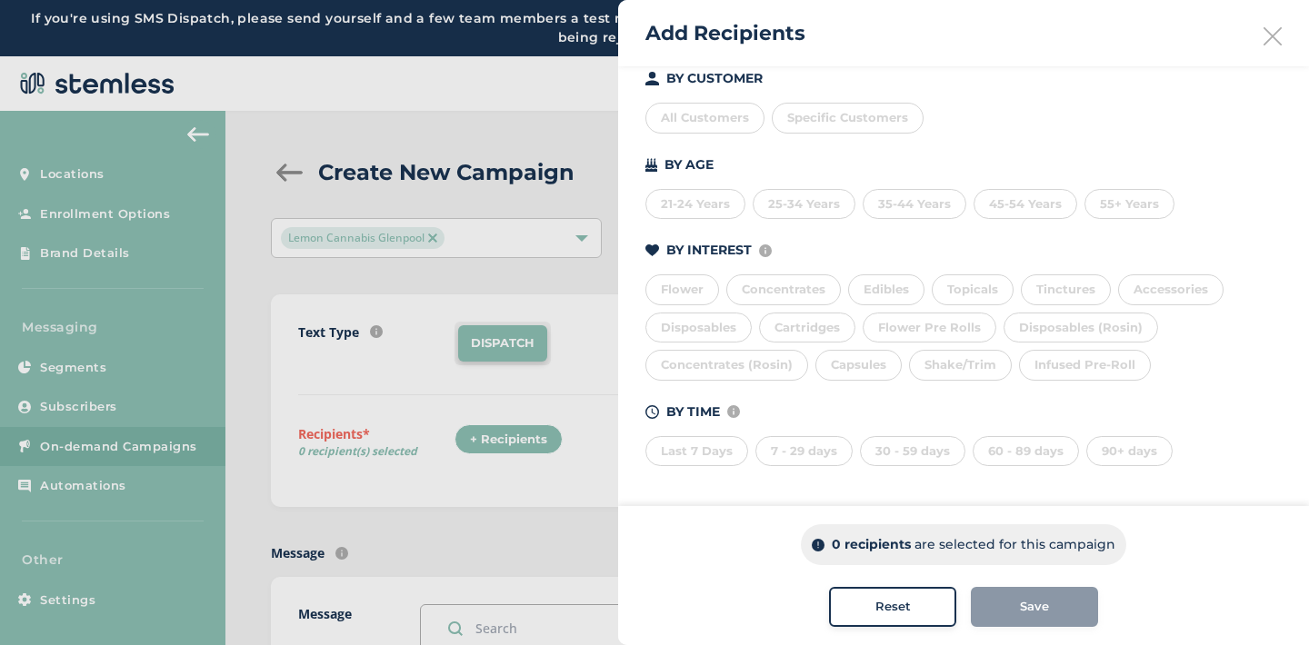
click at [726, 448] on div "Last 7 Days" at bounding box center [696, 451] width 103 height 31
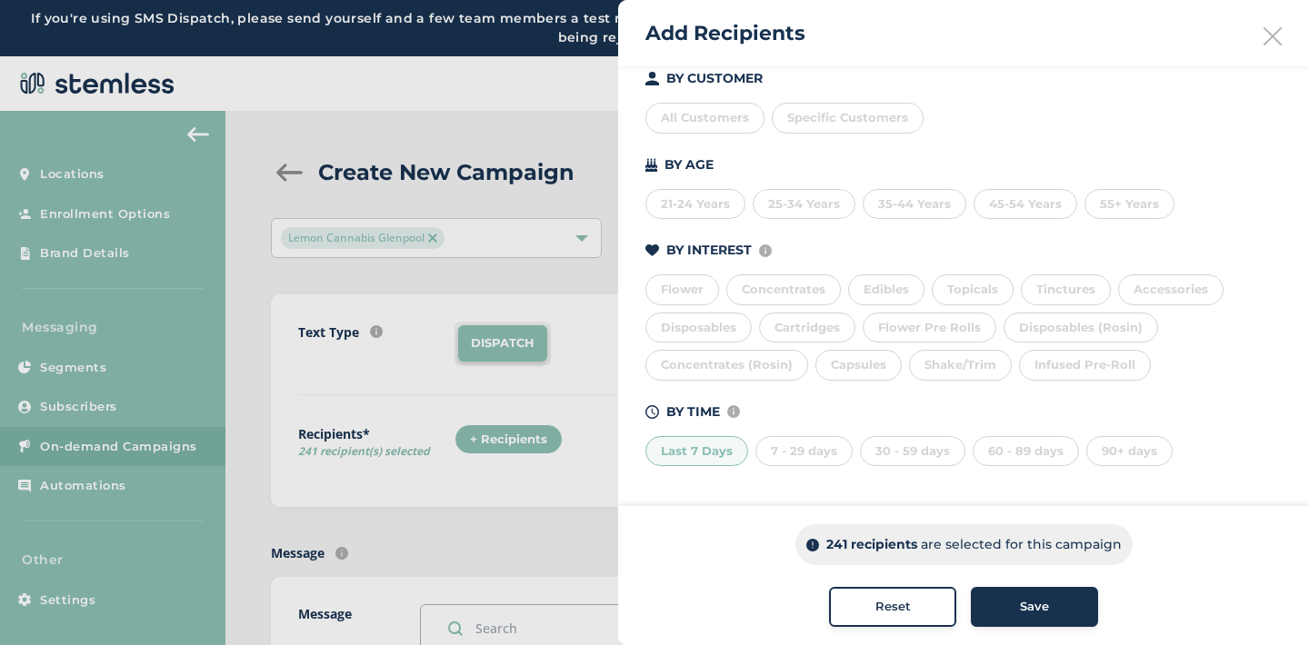
click at [800, 448] on div "7 - 29 days" at bounding box center [803, 451] width 97 height 31
click at [889, 445] on div "30 - 59 days" at bounding box center [912, 451] width 105 height 31
click at [993, 456] on div "60 - 89 days" at bounding box center [1026, 451] width 106 height 31
click at [813, 121] on span "Specific Customers" at bounding box center [847, 117] width 121 height 15
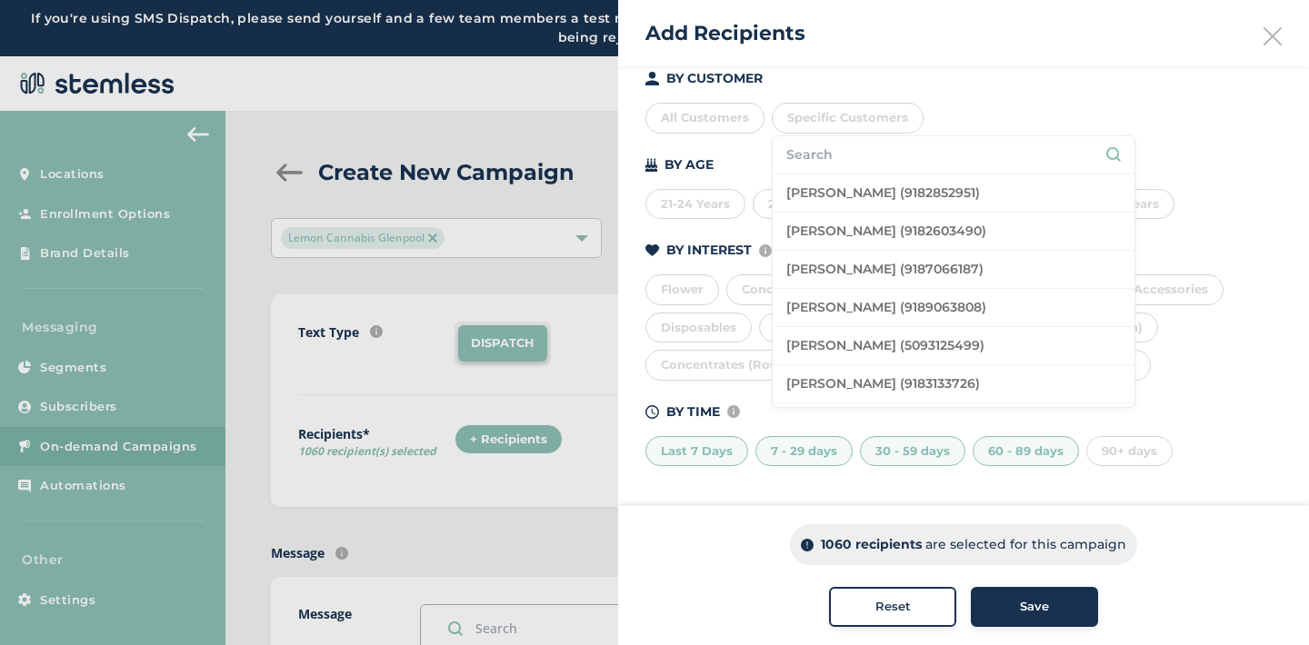
click at [822, 149] on input "text" at bounding box center [953, 154] width 335 height 19
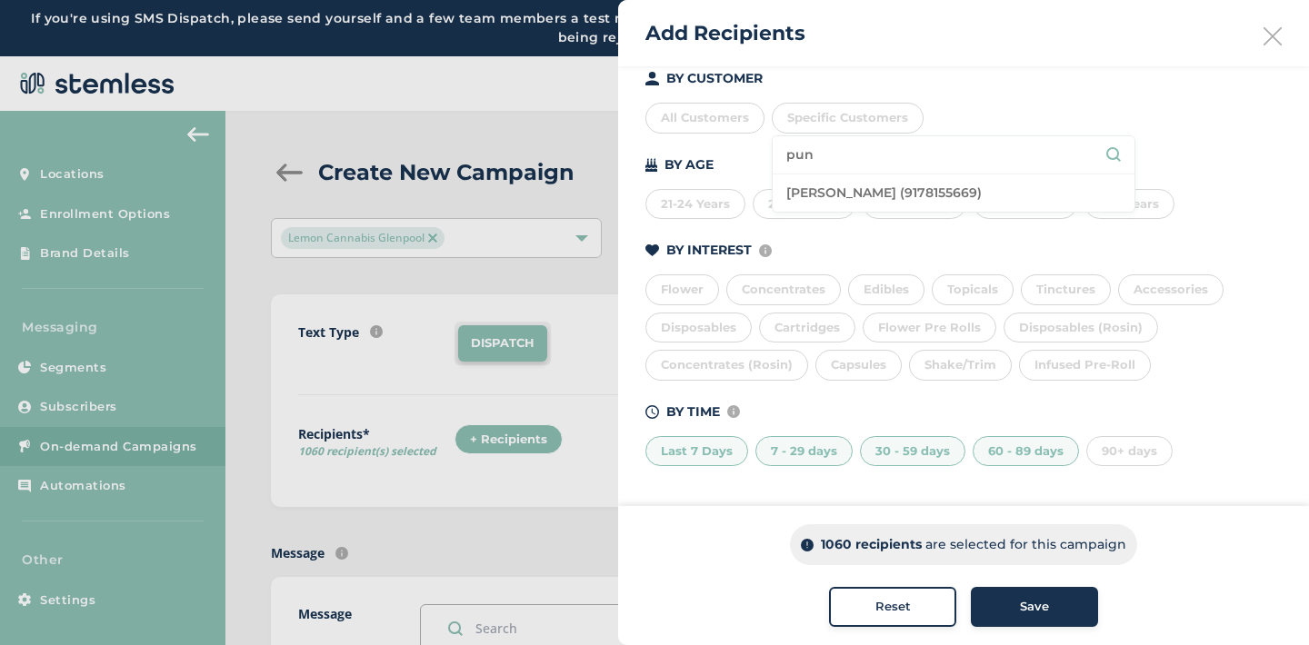
click at [848, 186] on li "[PERSON_NAME] (9178155669)" at bounding box center [954, 193] width 362 height 37
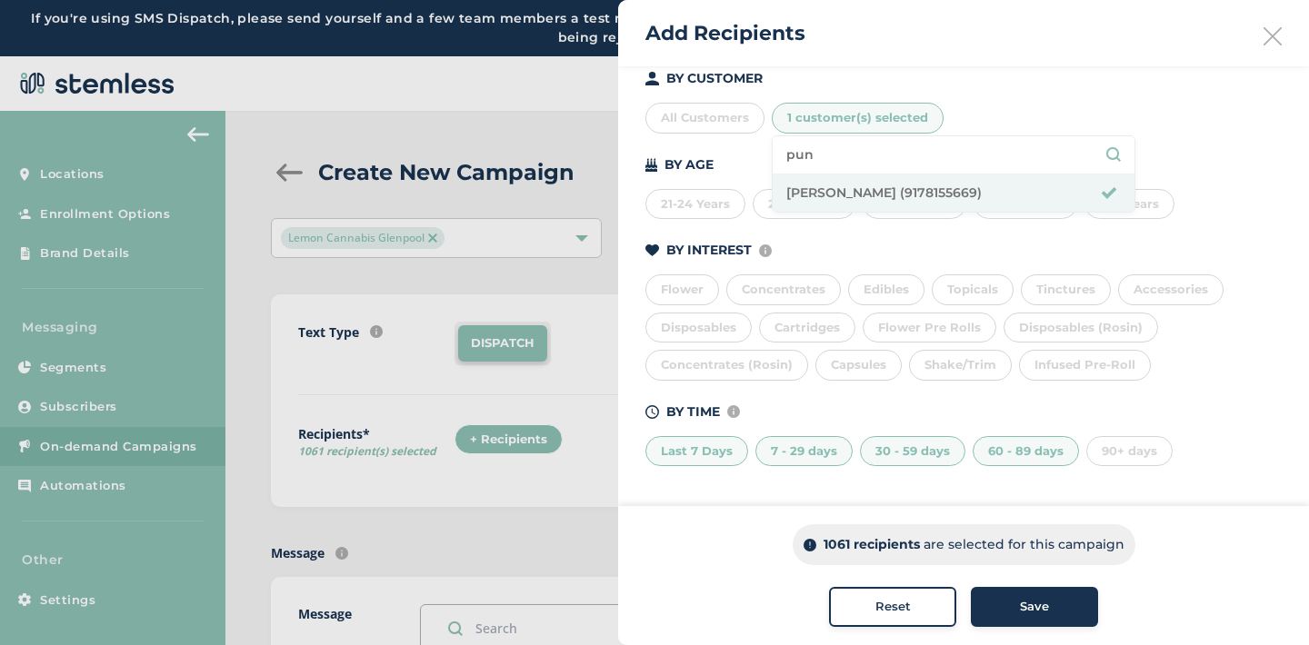
click at [816, 153] on input "pun" at bounding box center [953, 154] width 335 height 19
type input "p"
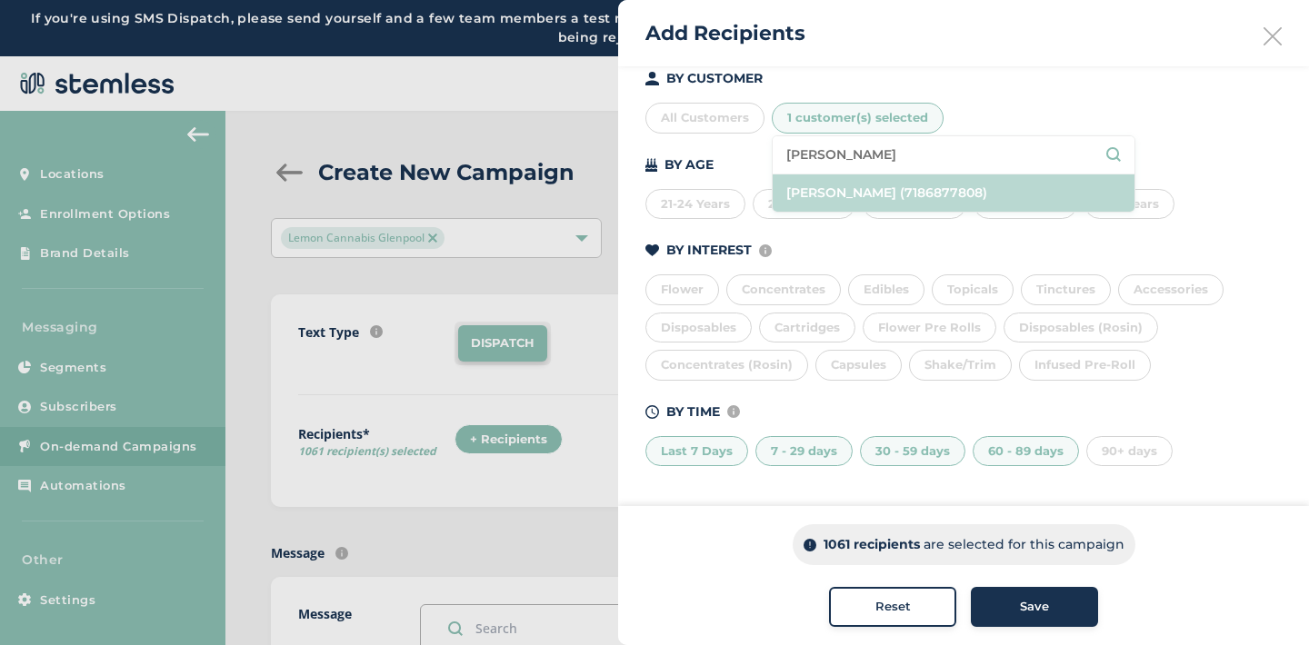
click at [819, 194] on li "[PERSON_NAME] (7186877808)" at bounding box center [954, 193] width 362 height 37
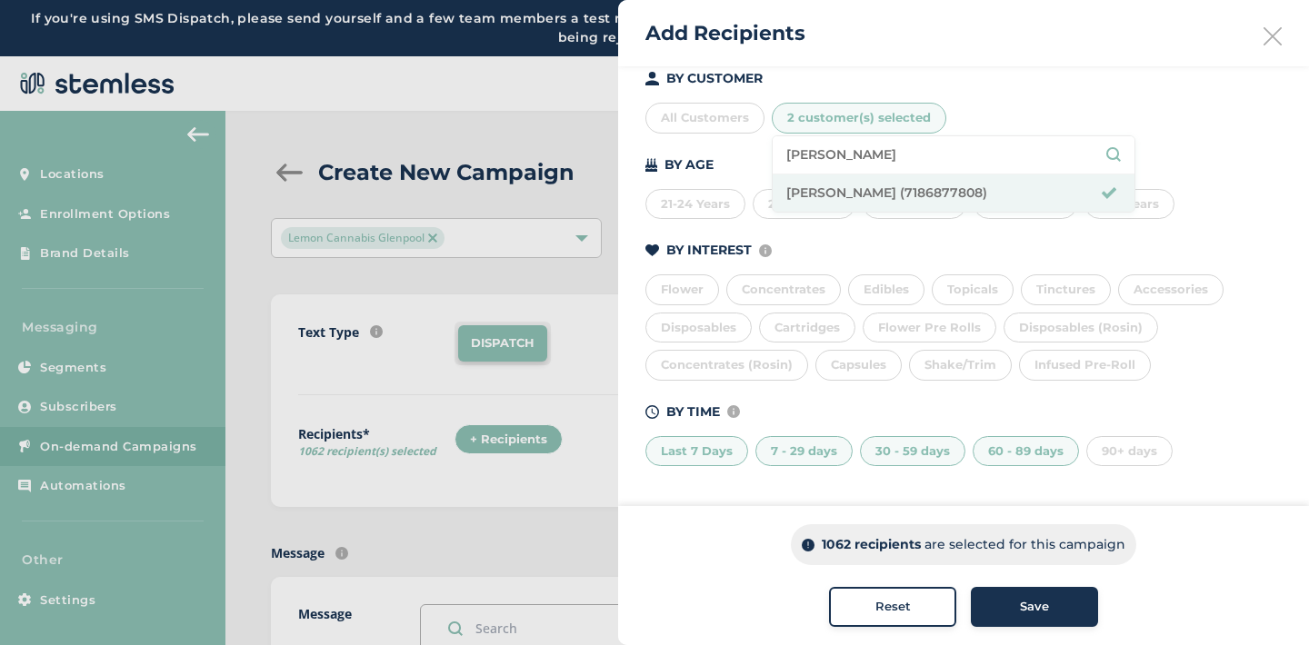
click at [827, 153] on input "[PERSON_NAME]" at bounding box center [953, 154] width 335 height 19
type input "l"
type input "[PERSON_NAME]"
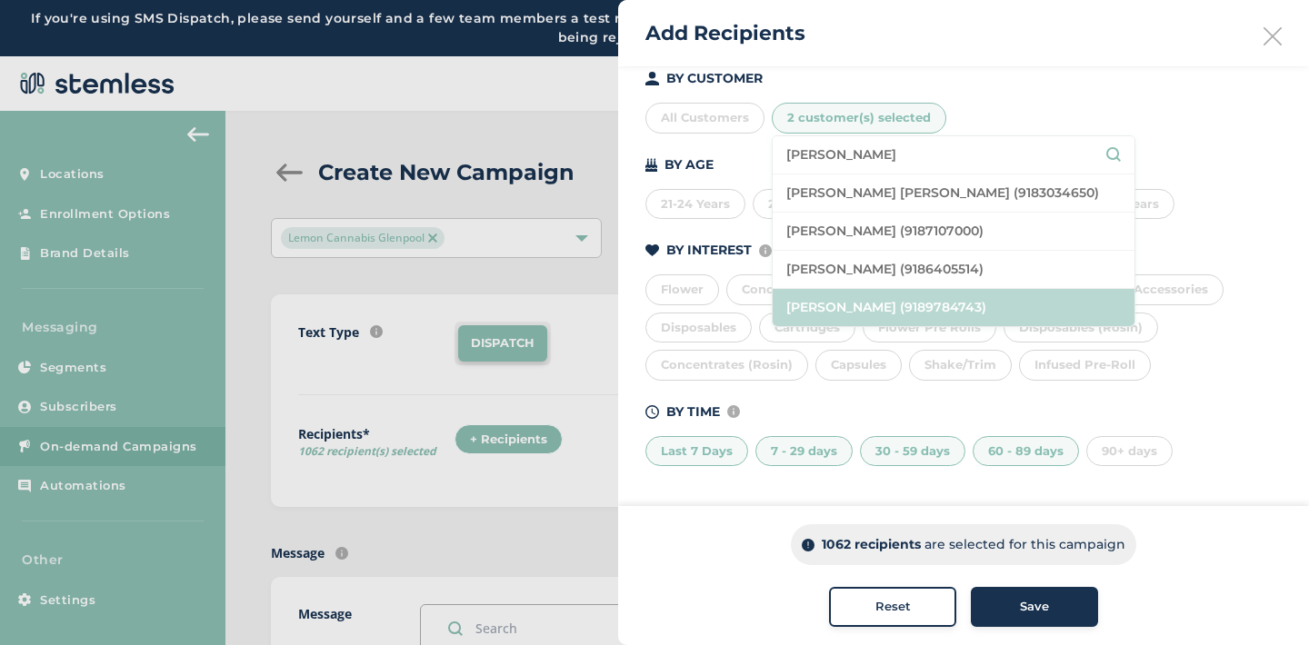
click at [846, 305] on li "[PERSON_NAME] (9189784743)" at bounding box center [954, 307] width 362 height 37
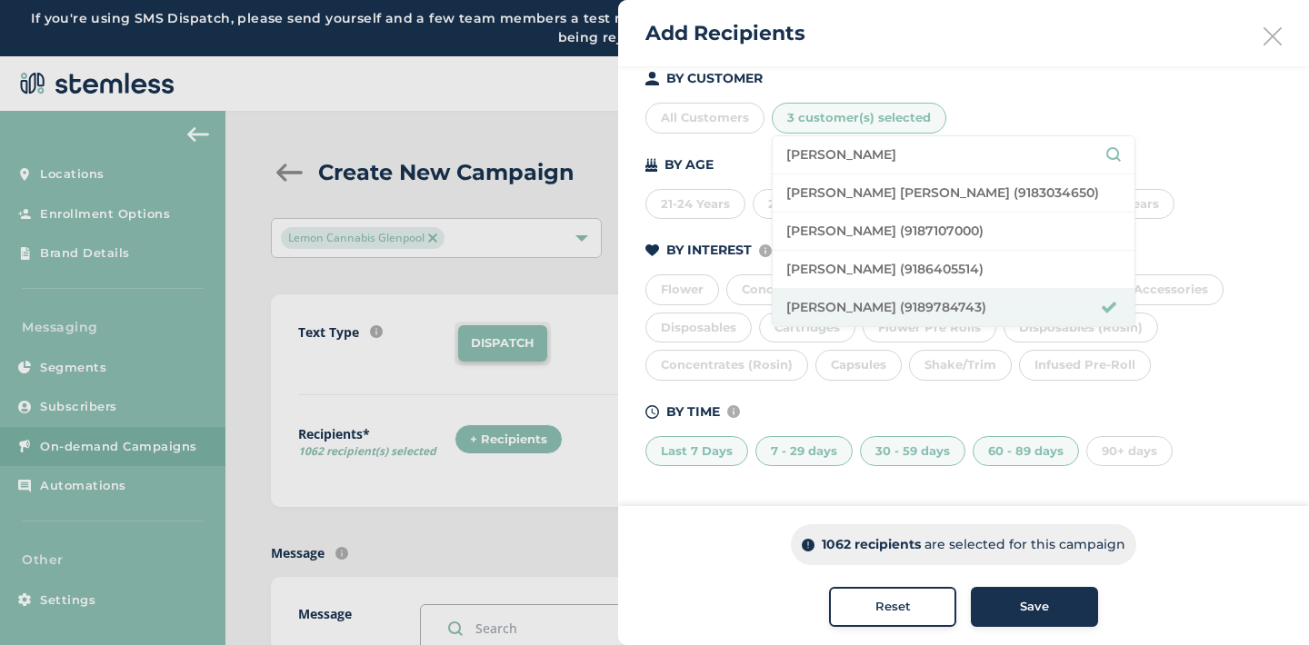
drag, startPoint x: 845, startPoint y: 158, endPoint x: 775, endPoint y: 157, distance: 70.0
click at [774, 157] on li "[PERSON_NAME]" at bounding box center [954, 155] width 362 height 38
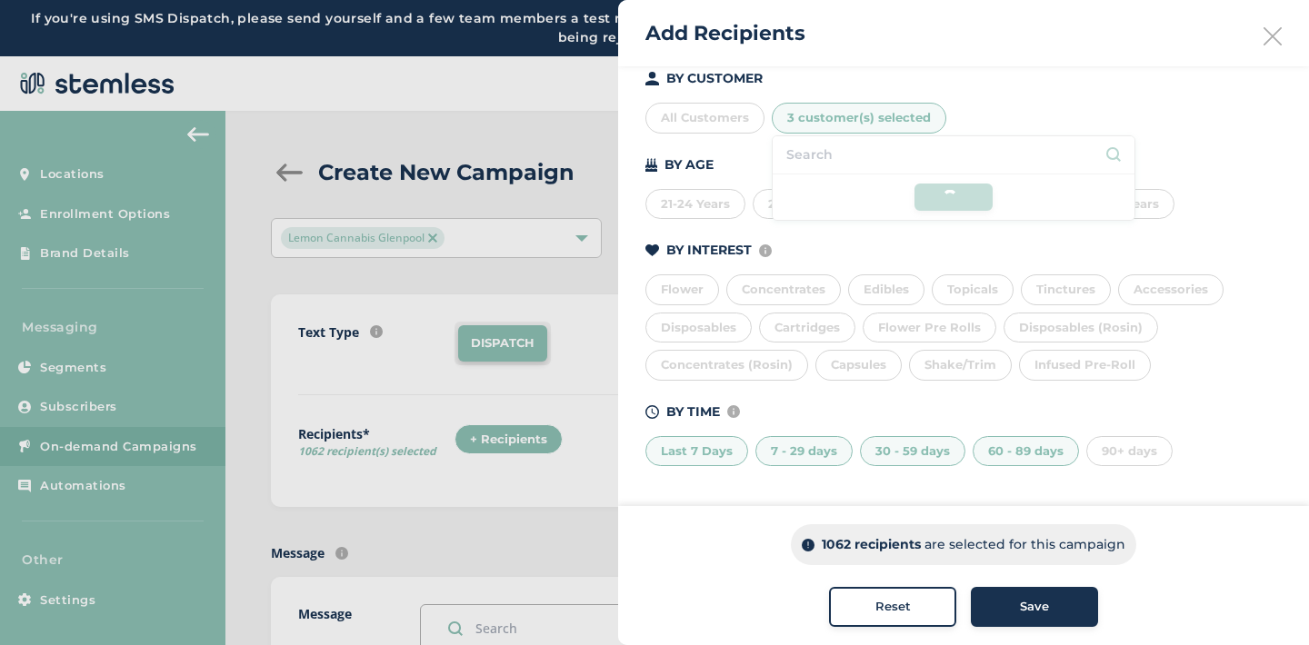
click at [850, 157] on li at bounding box center [954, 155] width 362 height 38
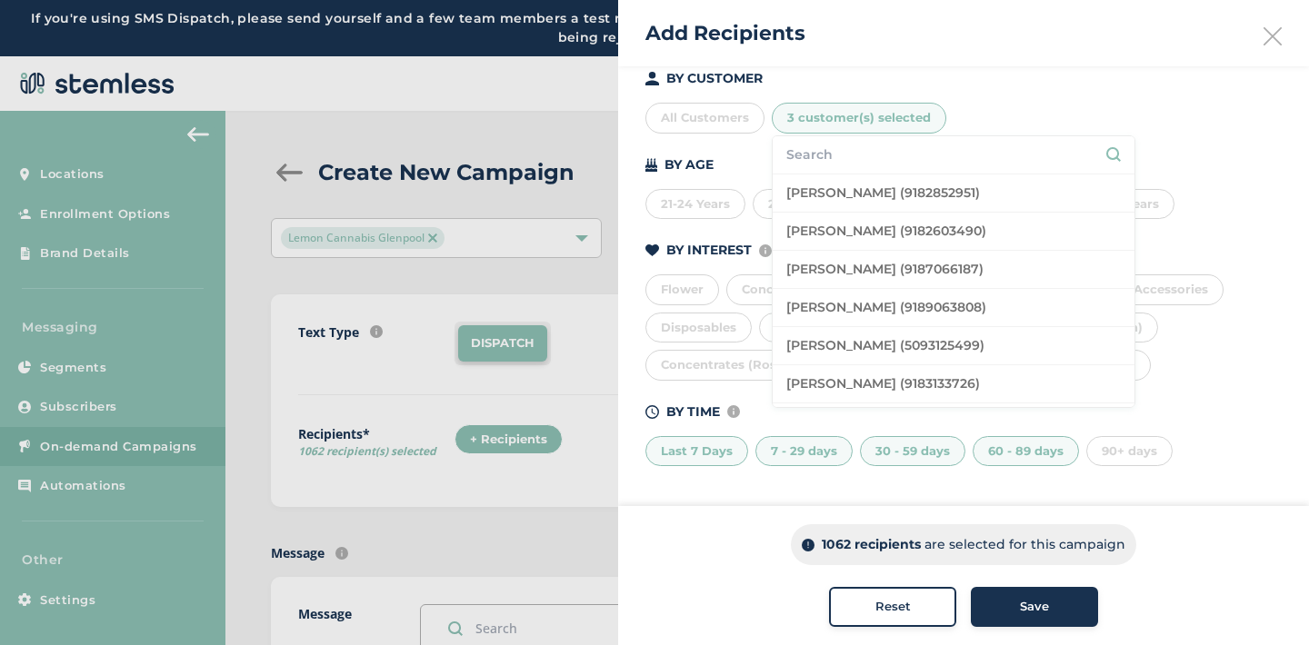
click at [837, 158] on input "text" at bounding box center [953, 154] width 335 height 19
type input "suzy"
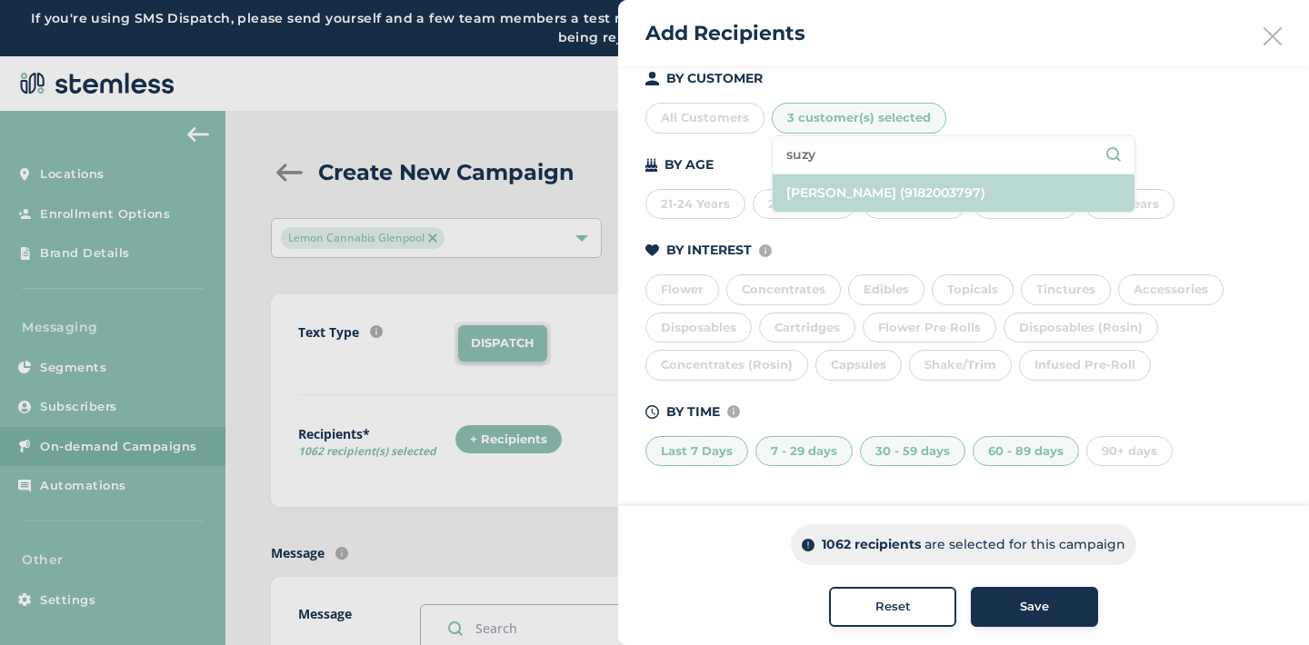
click at [855, 194] on li "[PERSON_NAME] (9182003797)" at bounding box center [954, 193] width 362 height 37
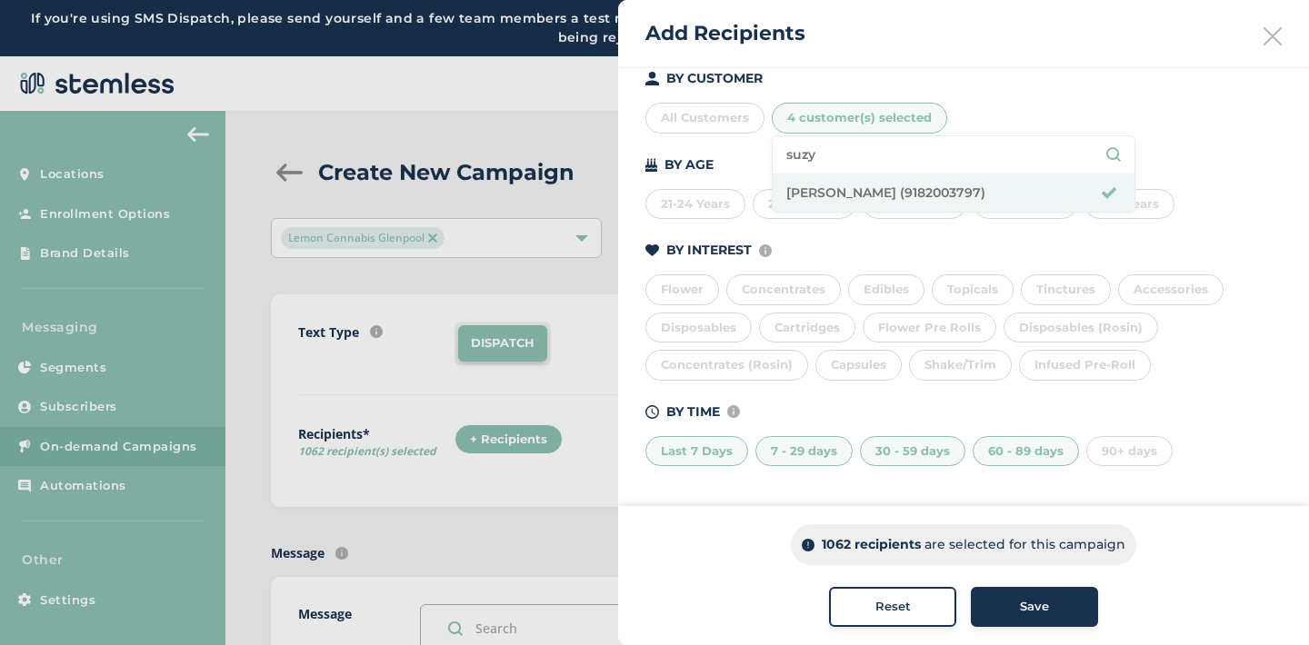
drag, startPoint x: 823, startPoint y: 151, endPoint x: 776, endPoint y: 151, distance: 46.4
click at [775, 151] on li "suzy" at bounding box center [954, 155] width 362 height 38
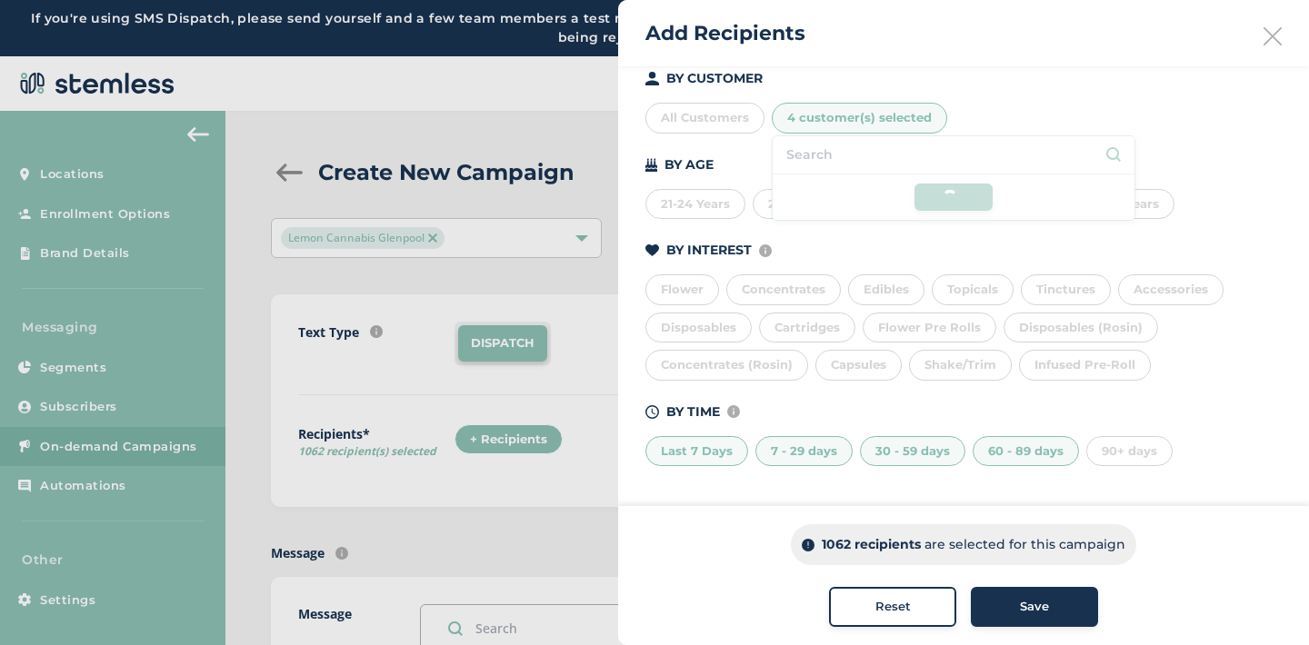
click at [796, 156] on li at bounding box center [954, 155] width 362 height 38
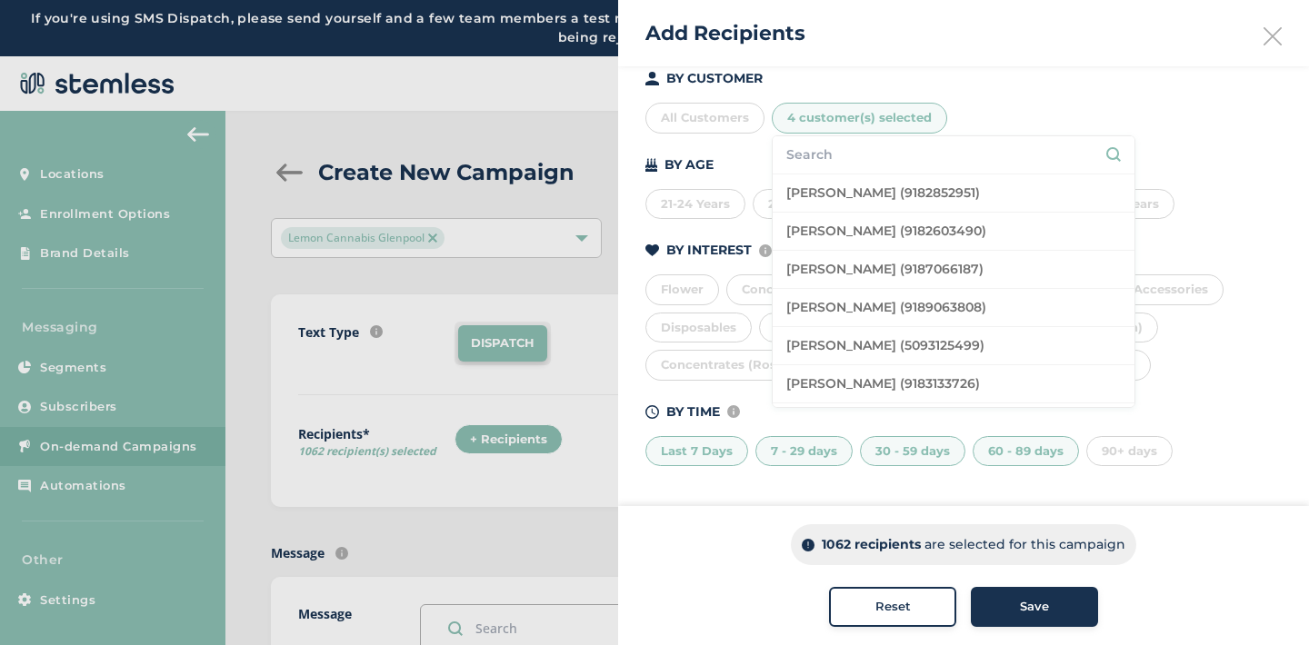
click at [797, 156] on input "text" at bounding box center [953, 154] width 335 height 19
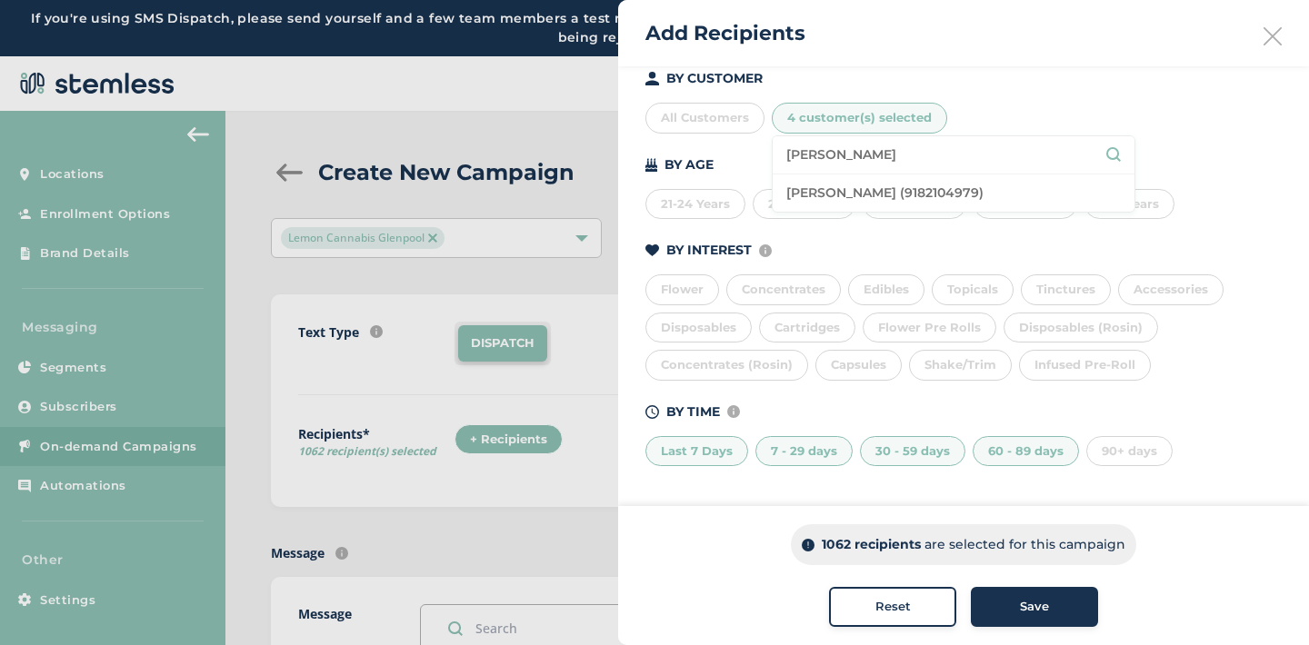
click at [833, 188] on li "[PERSON_NAME] (9182104979)" at bounding box center [954, 193] width 362 height 37
click at [862, 155] on input "[PERSON_NAME]" at bounding box center [953, 154] width 335 height 19
type input "j"
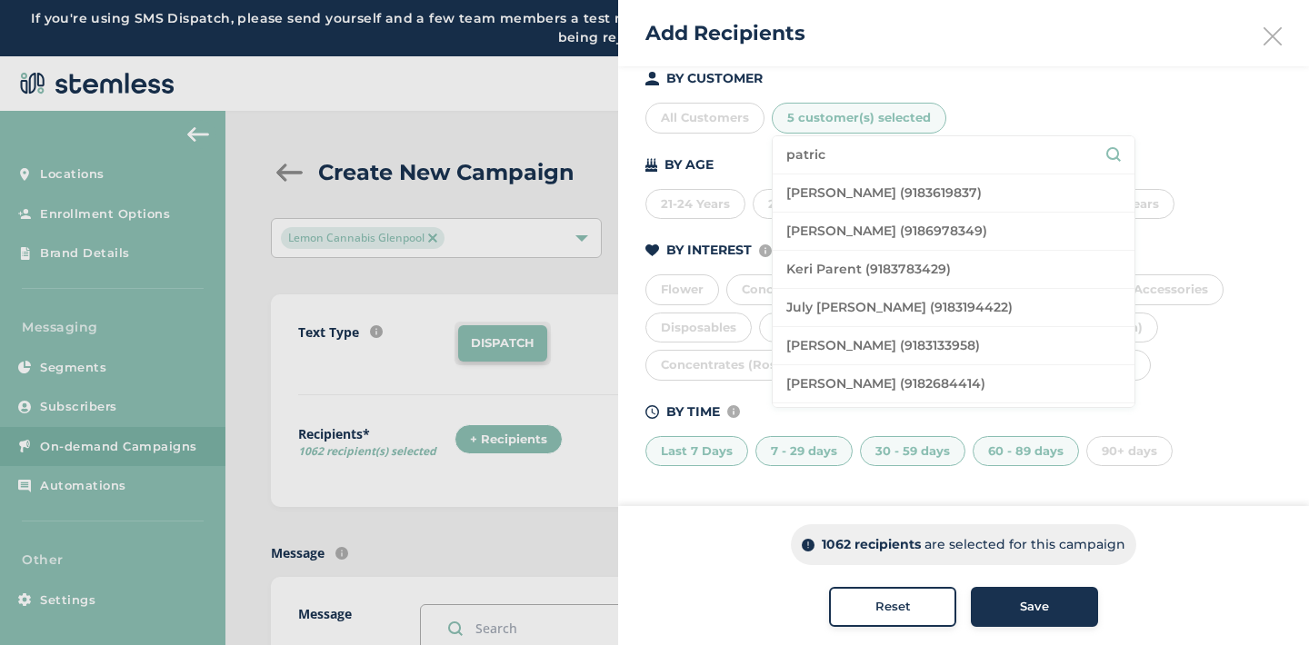
type input "patric"
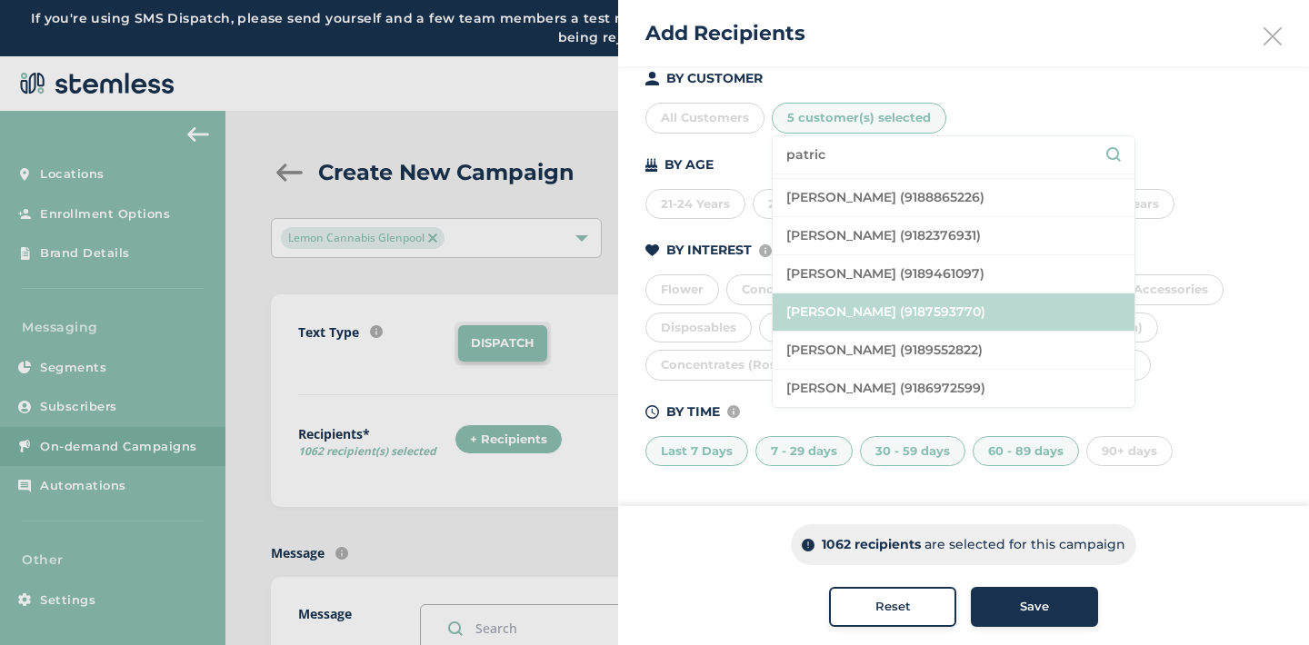
click at [922, 315] on li "[PERSON_NAME] (9187593770)" at bounding box center [954, 313] width 362 height 38
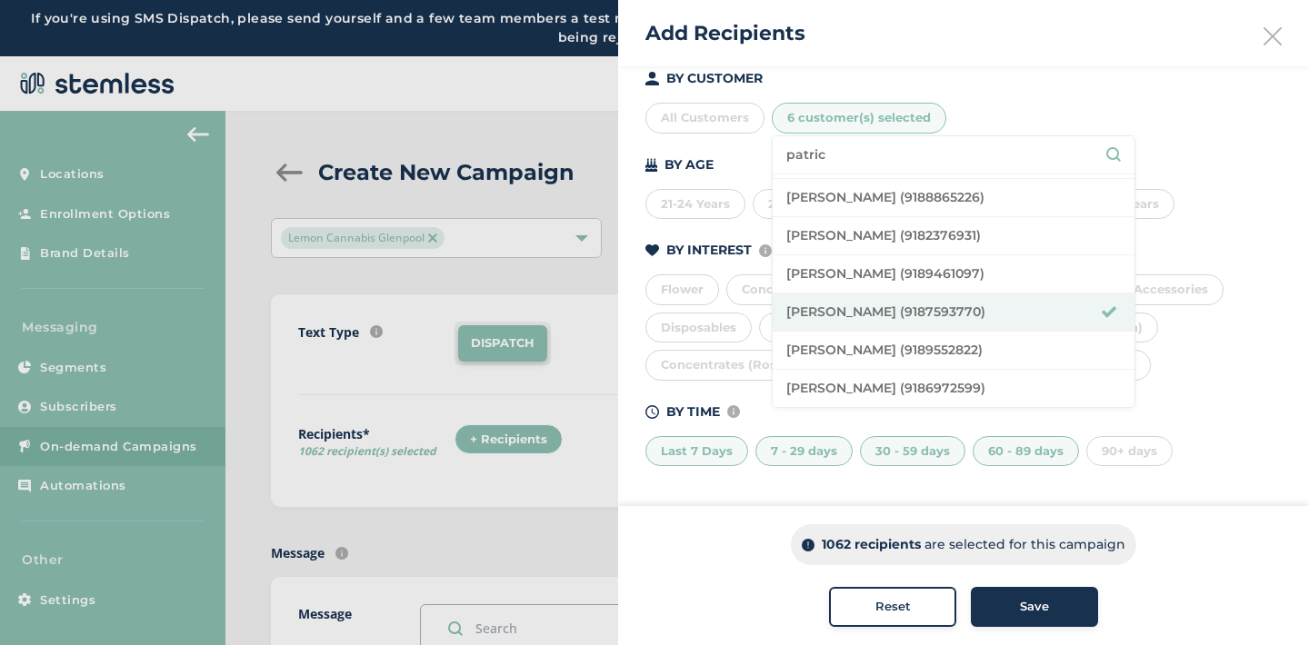
click at [717, 487] on div "Build your recipient list by selecting a custom segment OR using the criteria b…" at bounding box center [963, 185] width 691 height 644
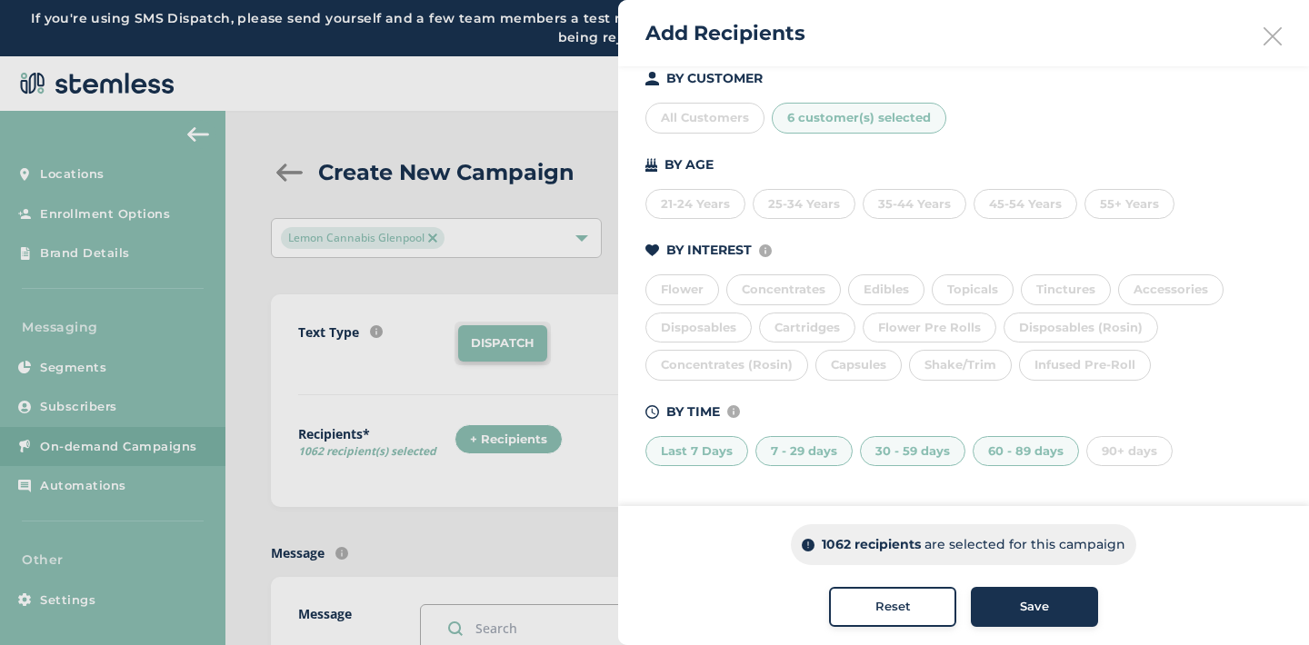
click at [994, 607] on div "Save" at bounding box center [1034, 607] width 98 height 18
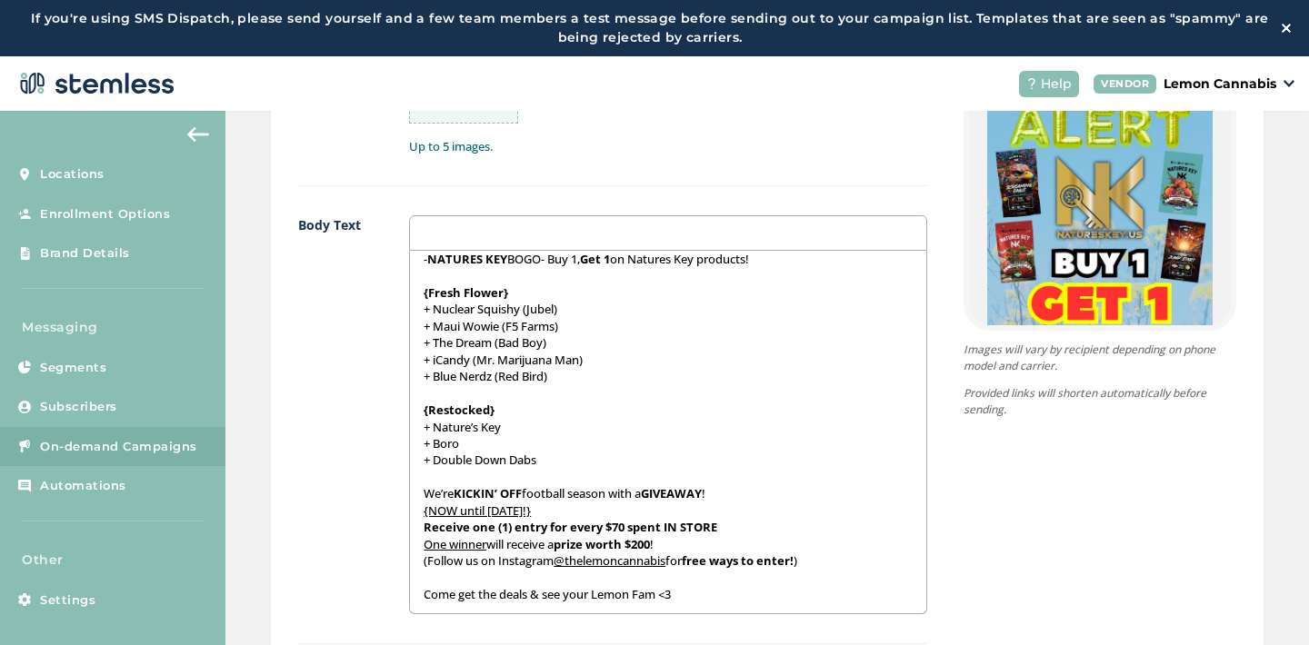
scroll to position [1351, 0]
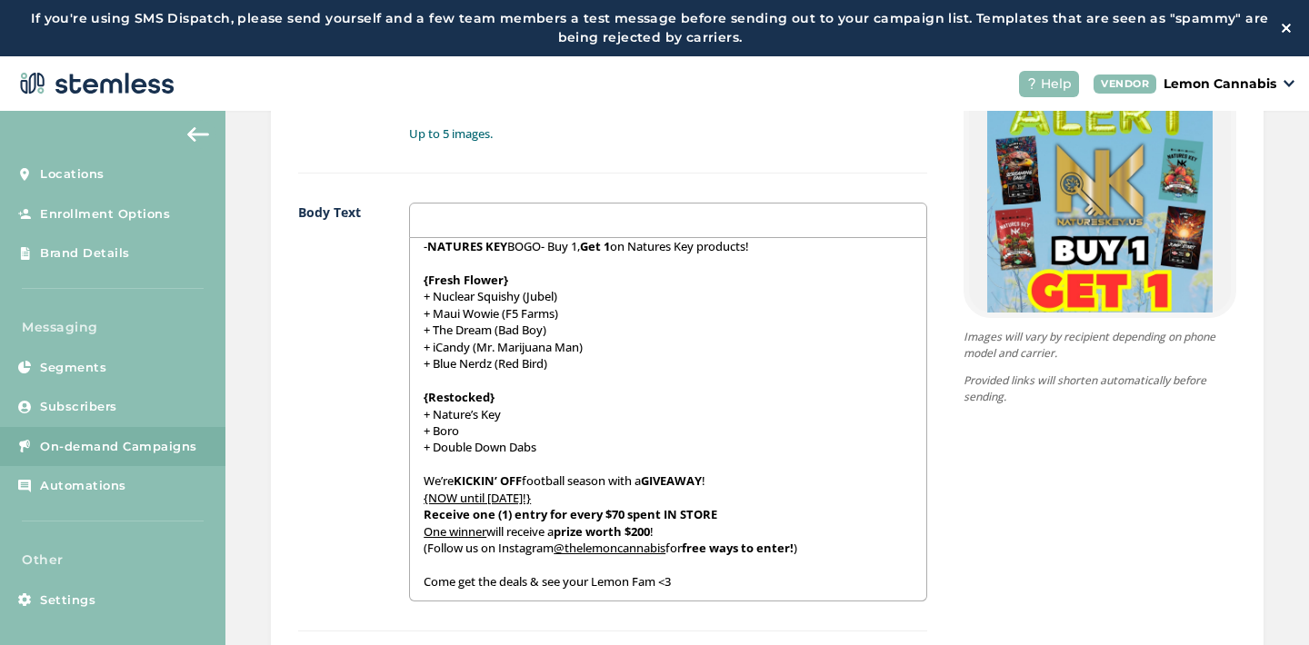
click at [588, 474] on p "We’re KICKIN’ OFF football season with a GIVEAWAY !" at bounding box center [668, 481] width 489 height 16
click at [1016, 485] on div "{Store Logo} {Store Name} Let's keep this party going ALL weekend, shall we? ;)…" at bounding box center [1081, 352] width 309 height 1034
click at [1061, 369] on div "{Store Logo} {Store Name} Let's keep this party going ALL weekend, shall we? ;)…" at bounding box center [1100, 120] width 273 height 571
click at [1060, 306] on img at bounding box center [1099, 215] width 225 height 401
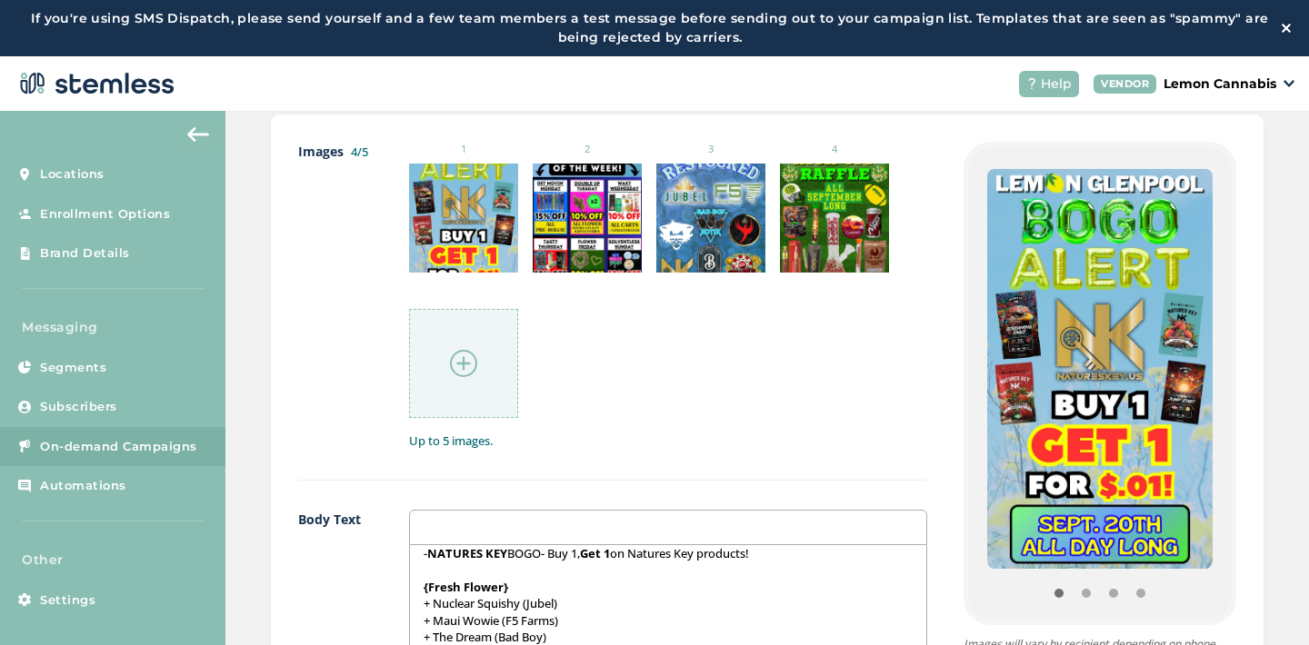
scroll to position [135, 0]
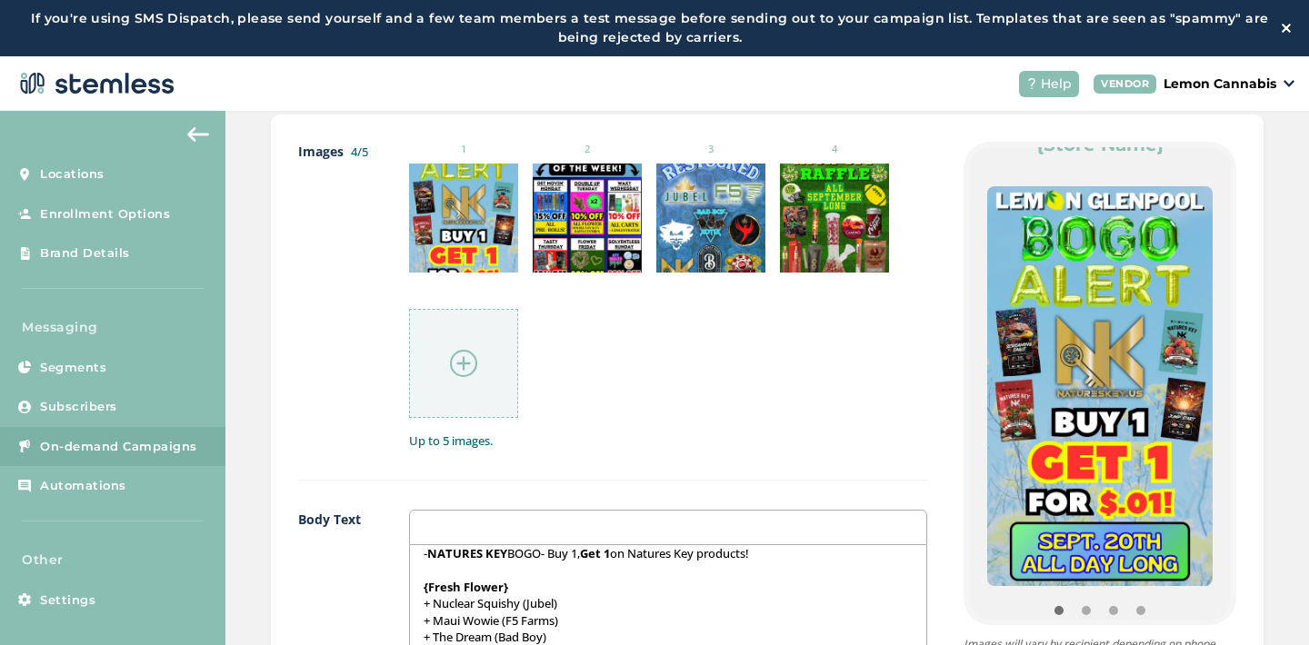
click at [1061, 305] on img at bounding box center [1099, 386] width 225 height 401
click at [1085, 608] on button "Item 1" at bounding box center [1086, 610] width 27 height 27
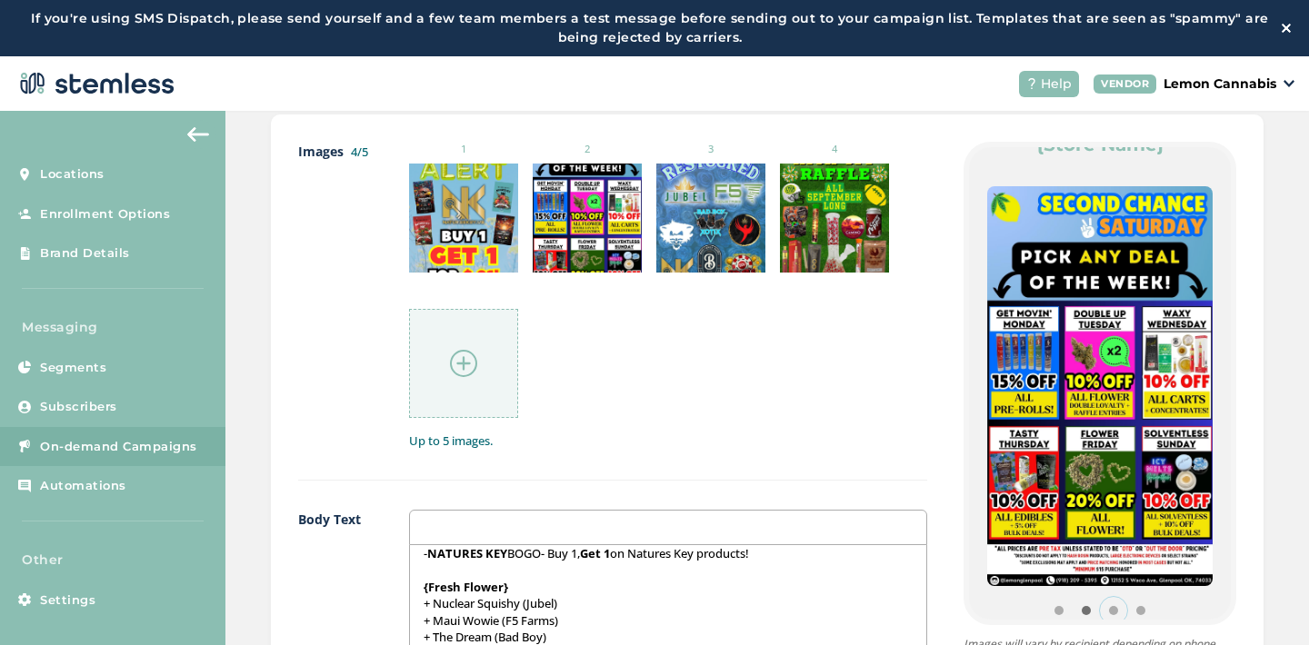
click at [1109, 606] on button "Item 2" at bounding box center [1113, 610] width 27 height 27
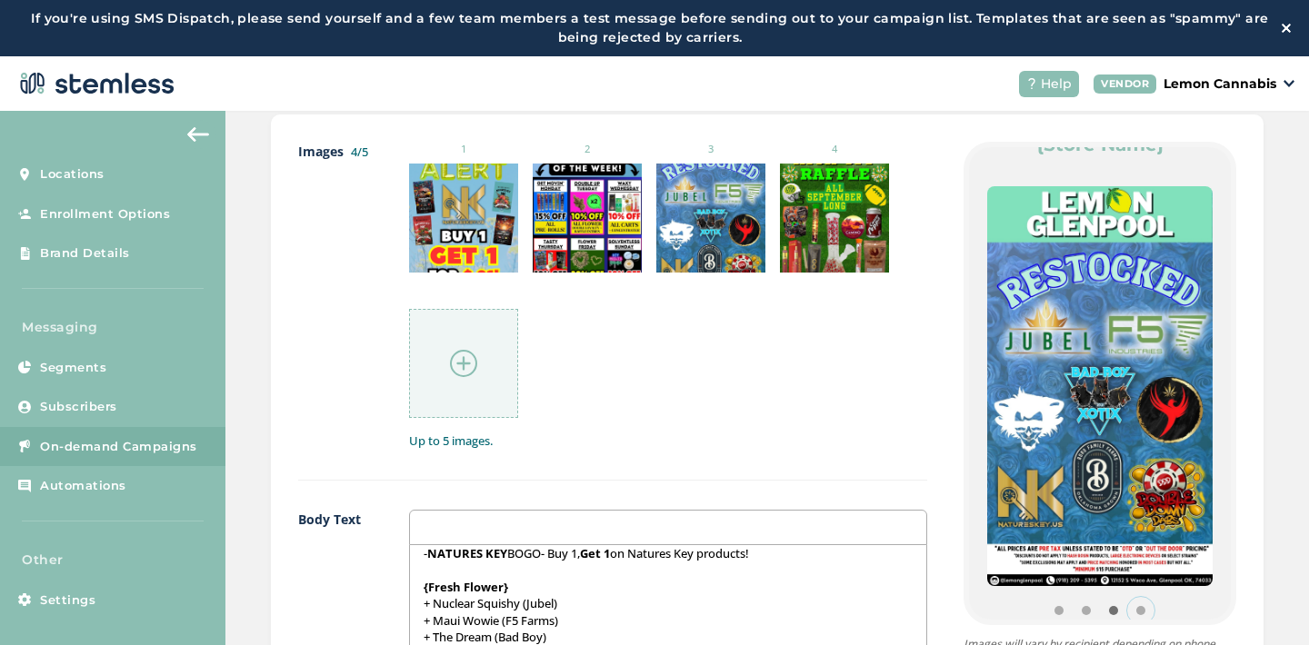
click at [1135, 606] on button "Item 3" at bounding box center [1140, 610] width 27 height 27
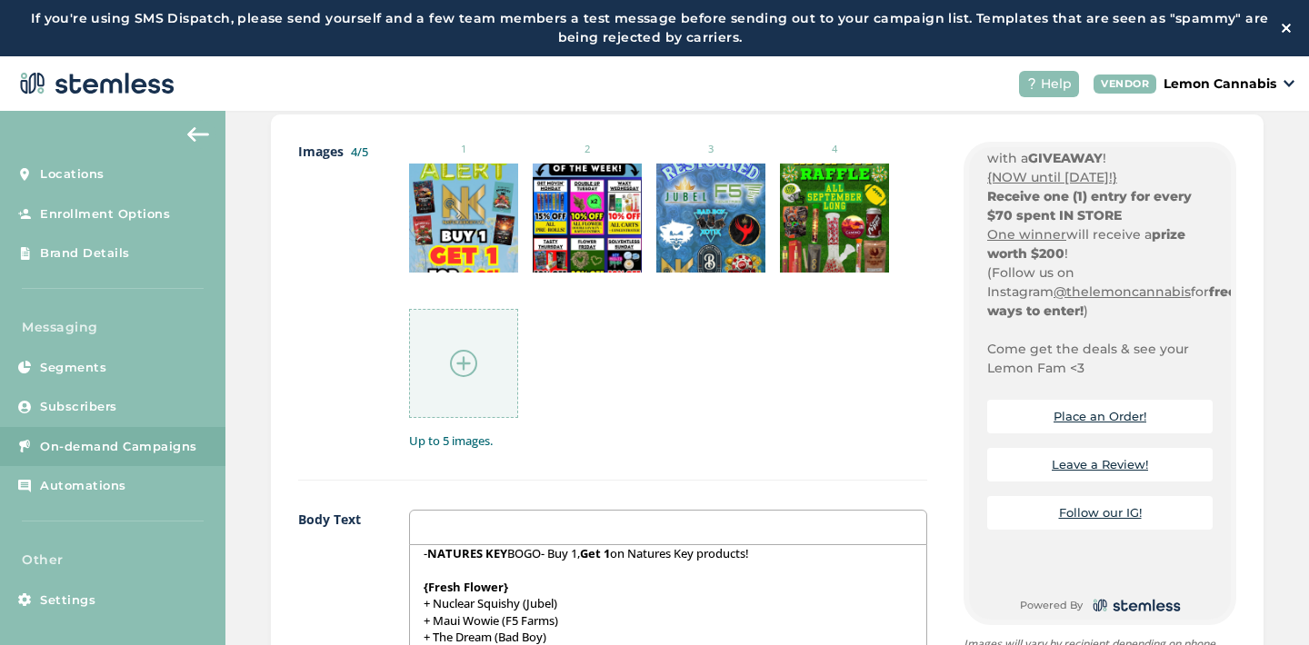
scroll to position [1105, 0]
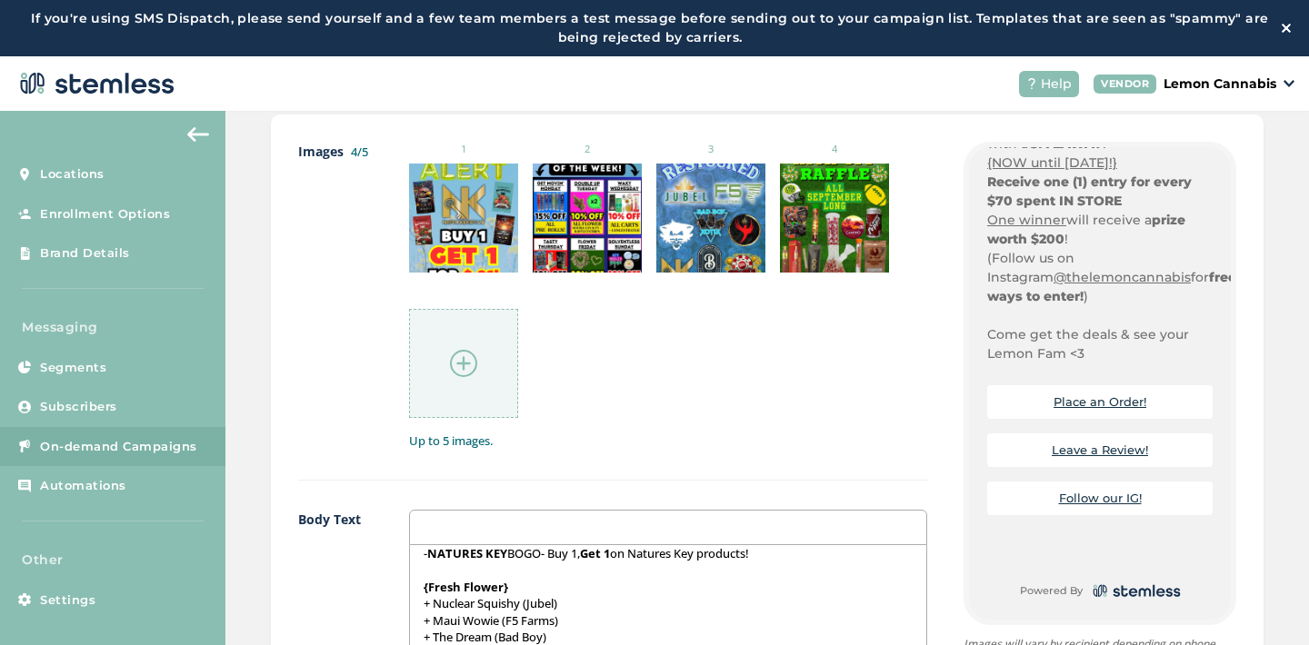
click at [919, 468] on div "Images 4/5 1 2 3 4 Up to 5 images." at bounding box center [612, 311] width 629 height 339
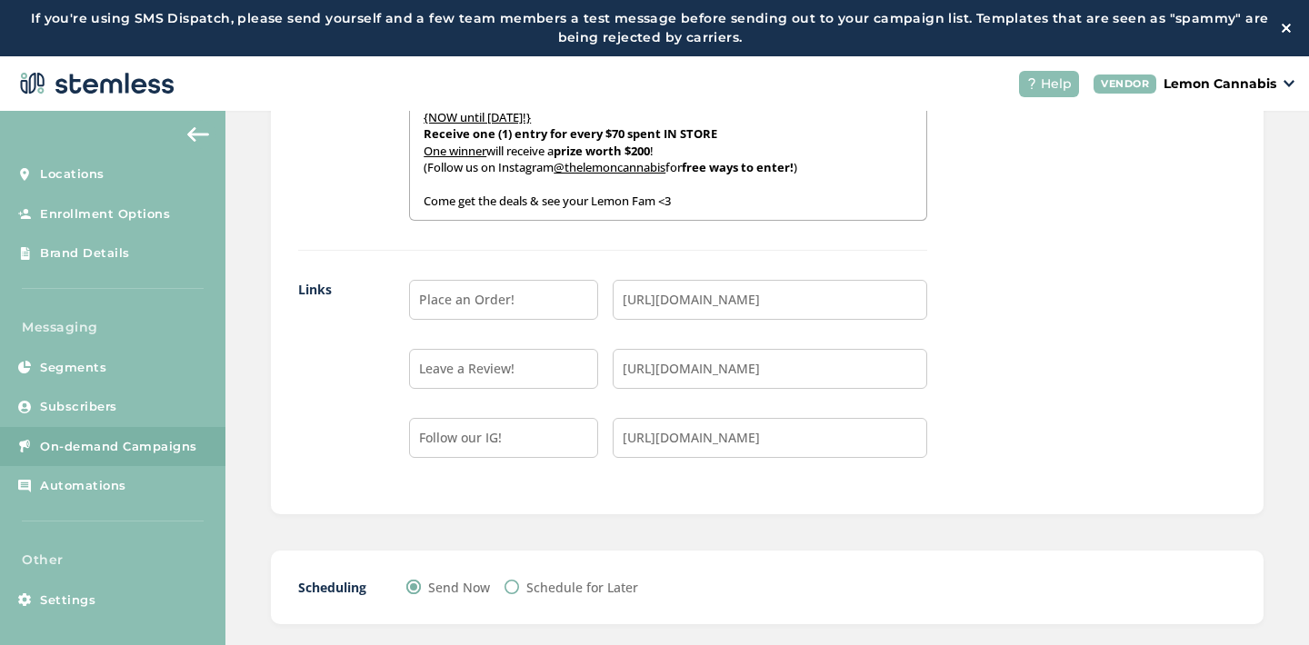
scroll to position [1769, 0]
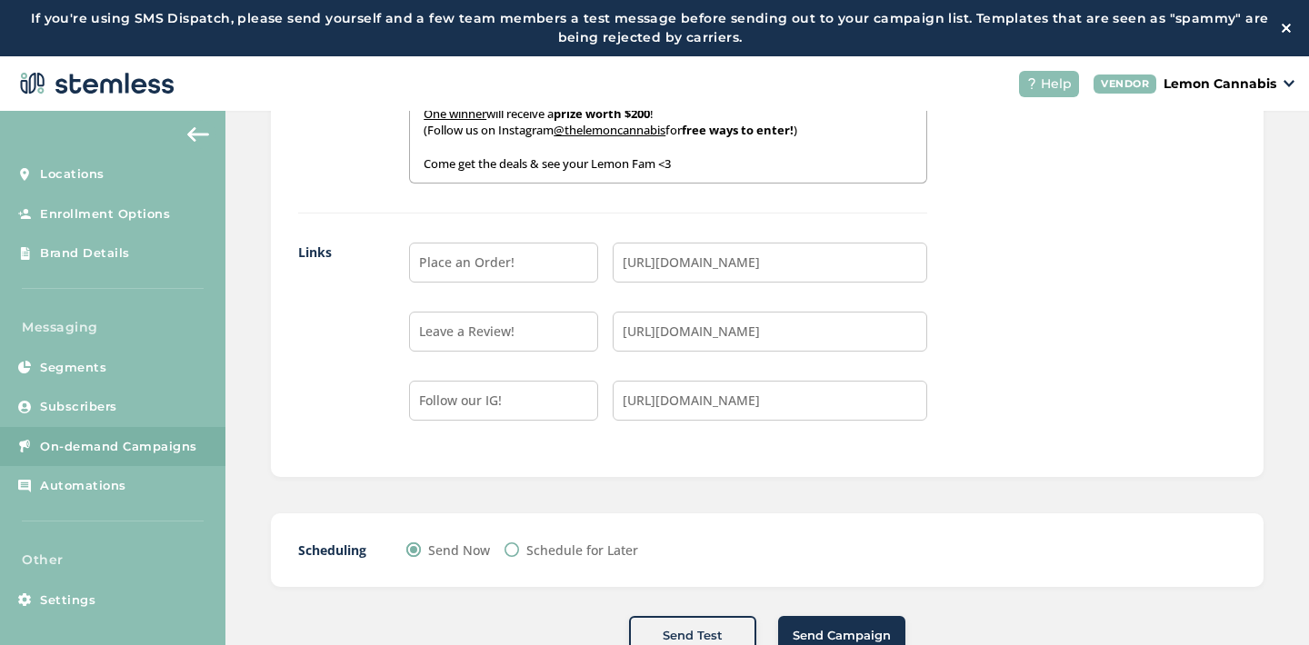
click at [512, 552] on input "Schedule for Later" at bounding box center [512, 550] width 15 height 15
radio input "true"
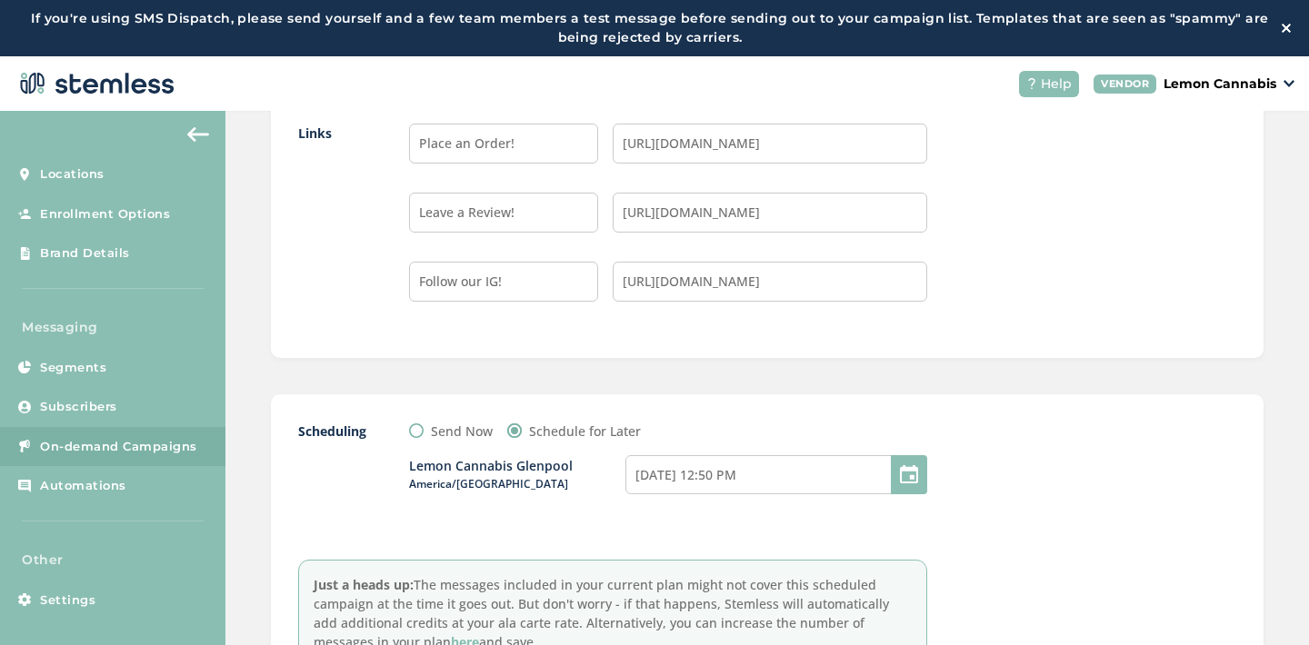
scroll to position [1995, 0]
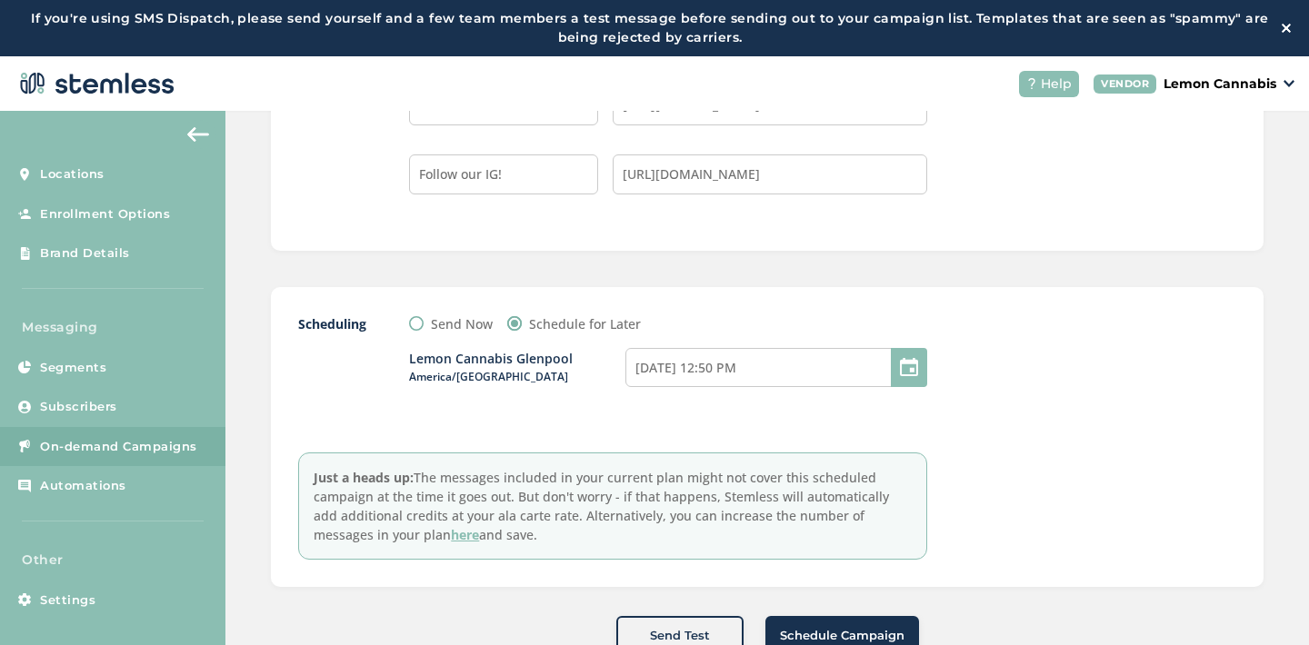
click at [915, 367] on div at bounding box center [909, 367] width 36 height 39
click at [855, 362] on input "[DATE] 12:50 PM" at bounding box center [776, 367] width 302 height 39
select select "50"
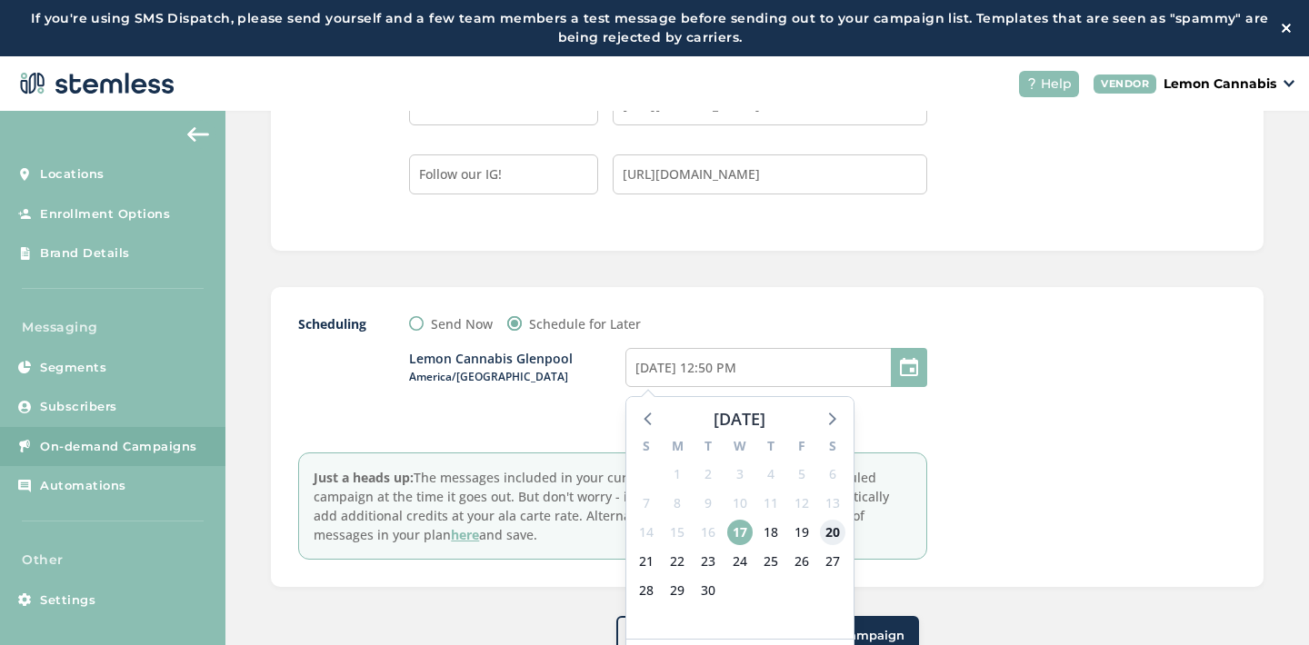
click at [830, 537] on span "20" at bounding box center [832, 532] width 25 height 25
type input "[DATE] 12:50 PM"
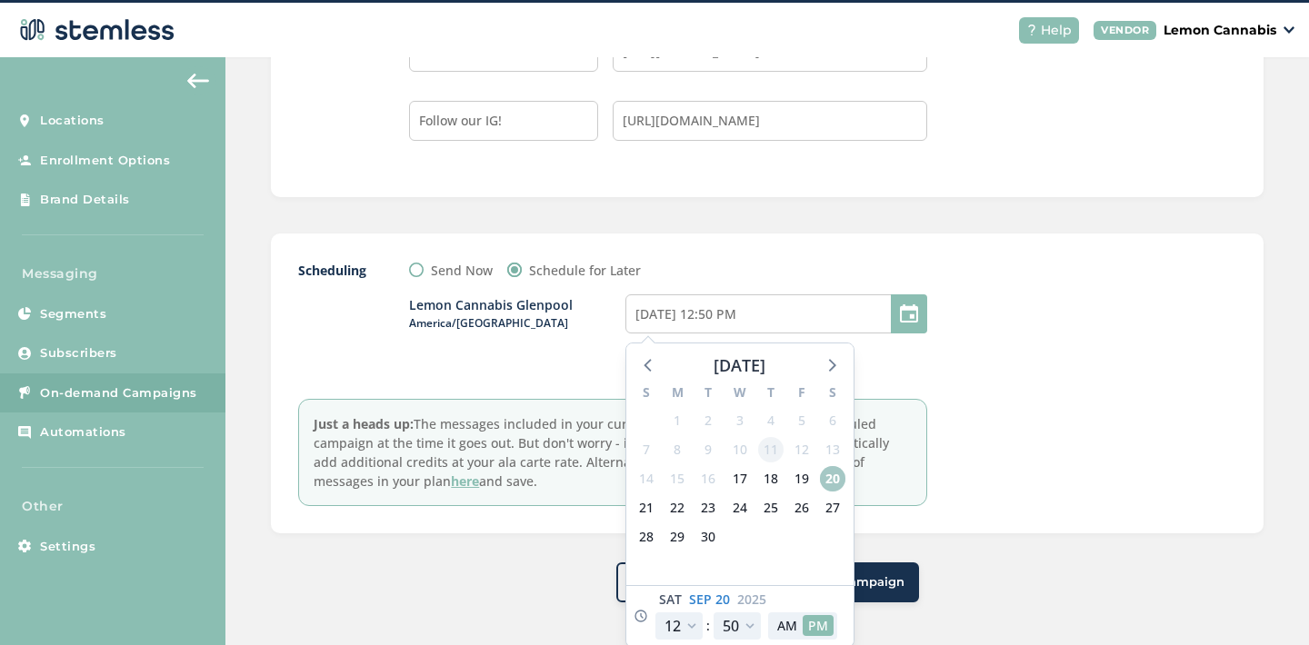
scroll to position [56, 0]
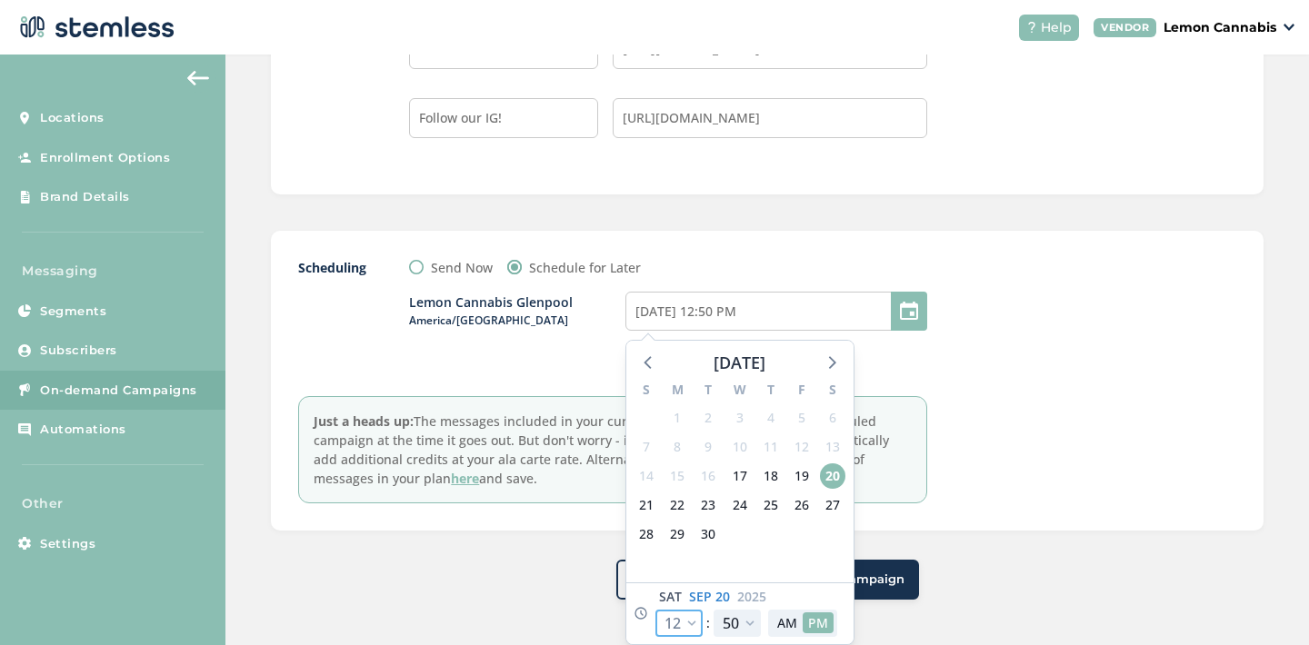
click at [688, 622] on select "12 1 2 3 4 5 6 7 8 9 10 11" at bounding box center [678, 623] width 47 height 27
select select "22"
type input "[DATE] 10:50 PM"
select select "22"
click at [741, 622] on select "00 05 10 15 20 25 30 35 40 45 50 55" at bounding box center [737, 623] width 47 height 27
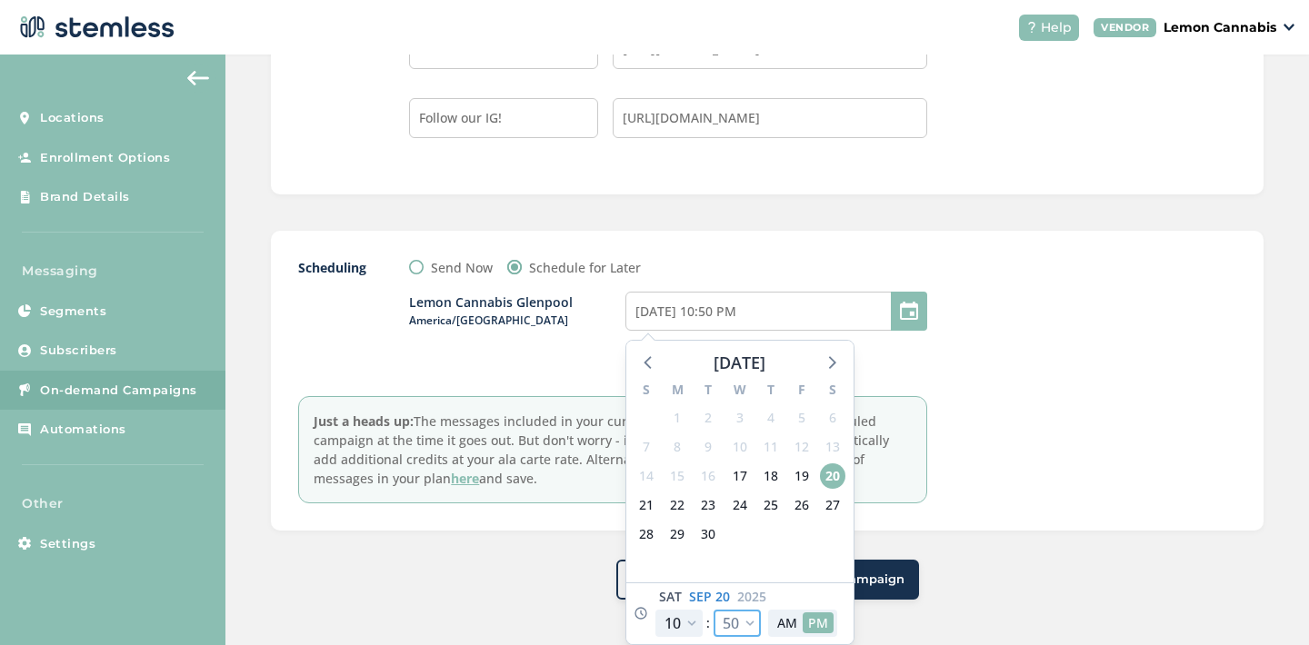
select select "0"
type input "[DATE] 10:00 PM"
select select "0"
click at [787, 625] on button "AM" at bounding box center [787, 623] width 31 height 21
type input "[DATE] 10:00 AM"
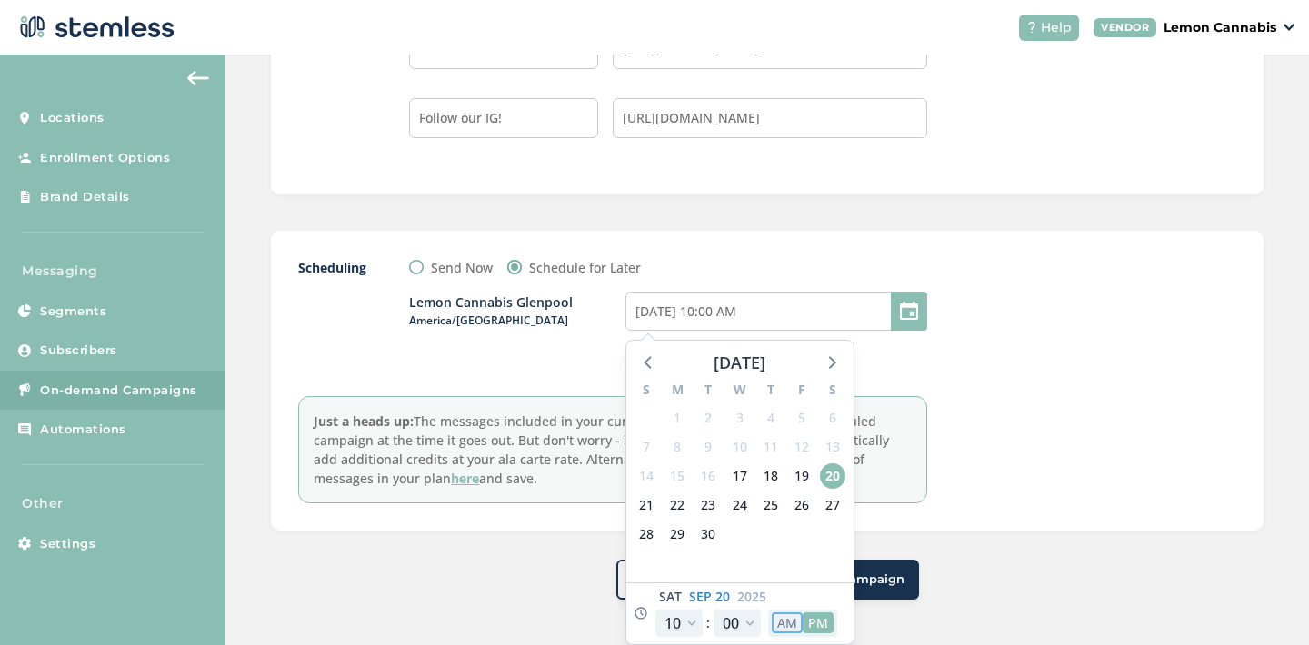
select select "10"
click at [964, 574] on div "Send Test Schedule Campaign" at bounding box center [767, 580] width 993 height 40
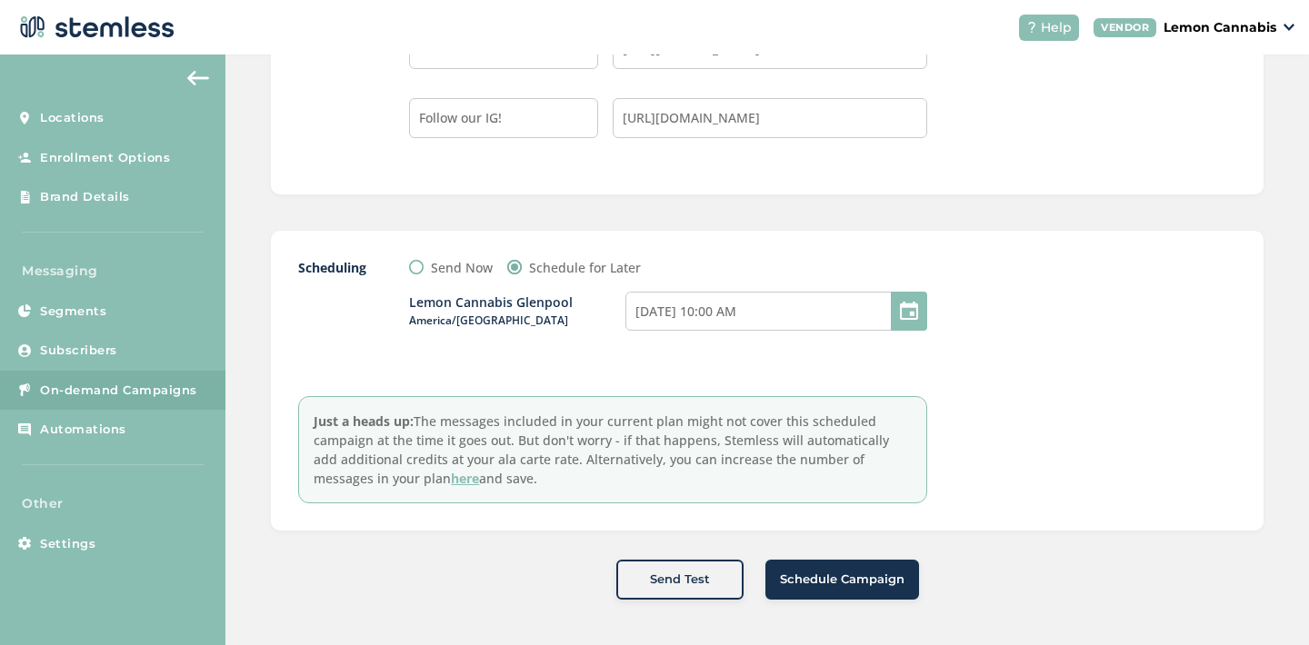
click at [817, 576] on span "Schedule Campaign" at bounding box center [842, 580] width 125 height 18
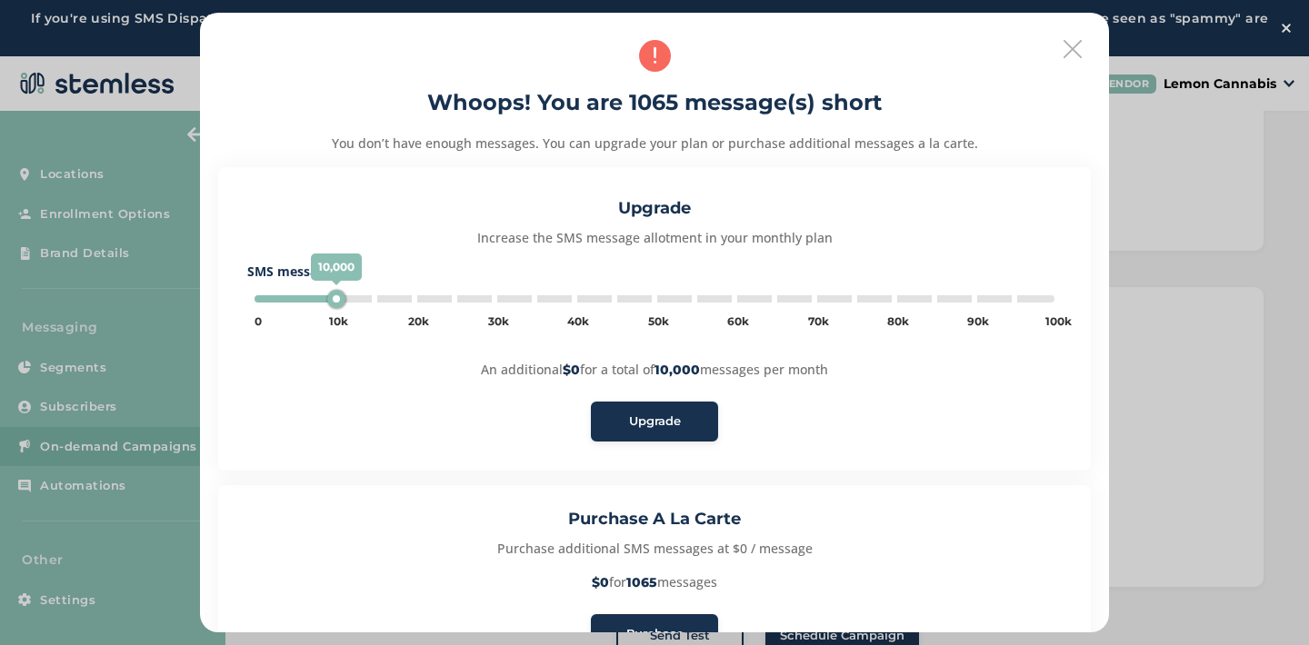
scroll to position [125, 0]
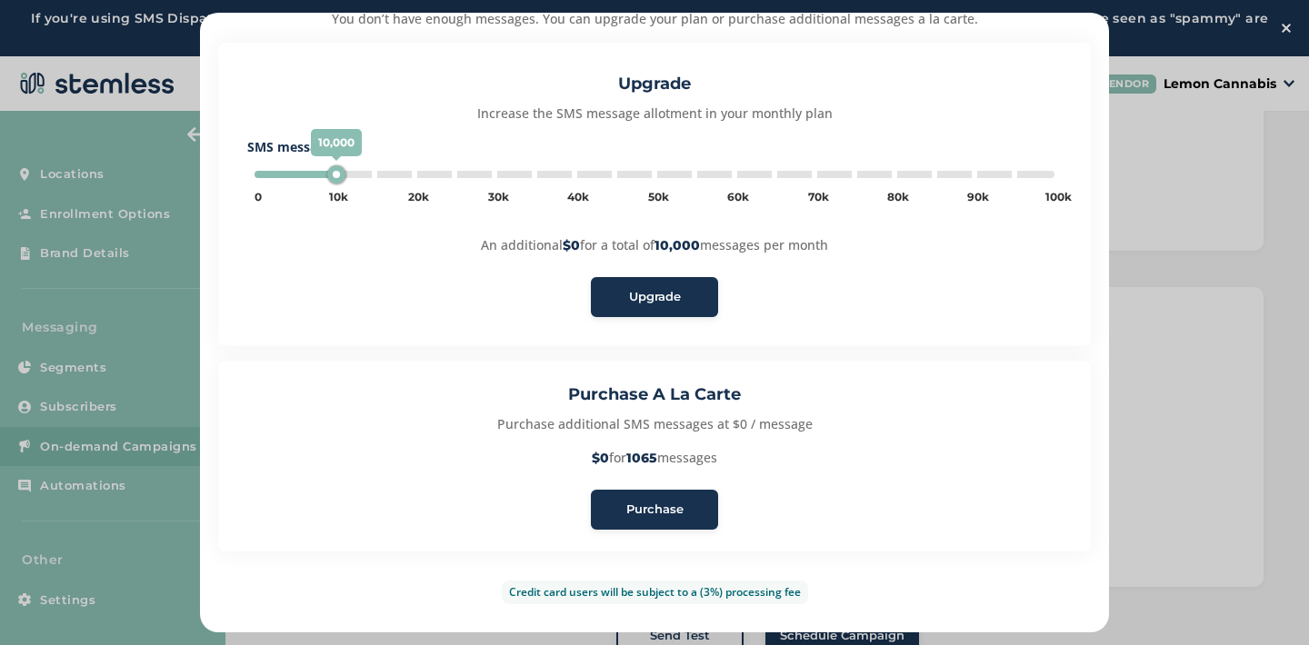
type input "5000"
click at [645, 503] on span "Purchase" at bounding box center [654, 510] width 57 height 18
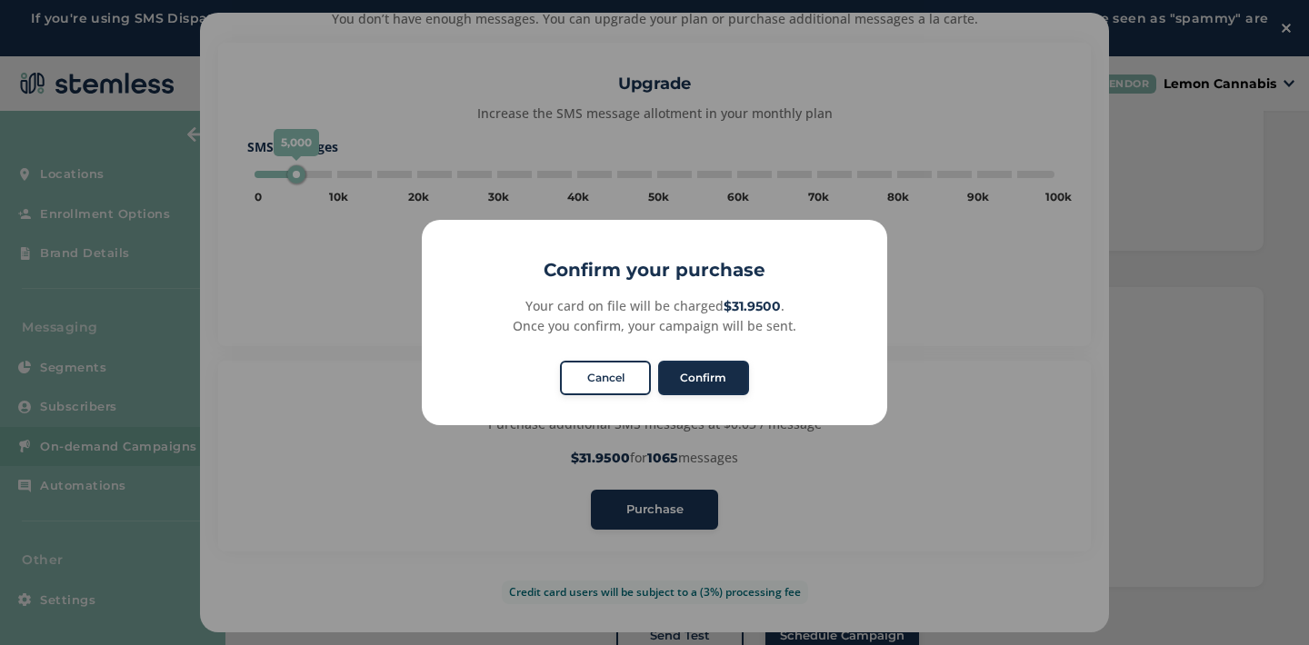
click at [687, 377] on button "Confirm" at bounding box center [703, 378] width 91 height 35
